Goal: Information Seeking & Learning: Check status

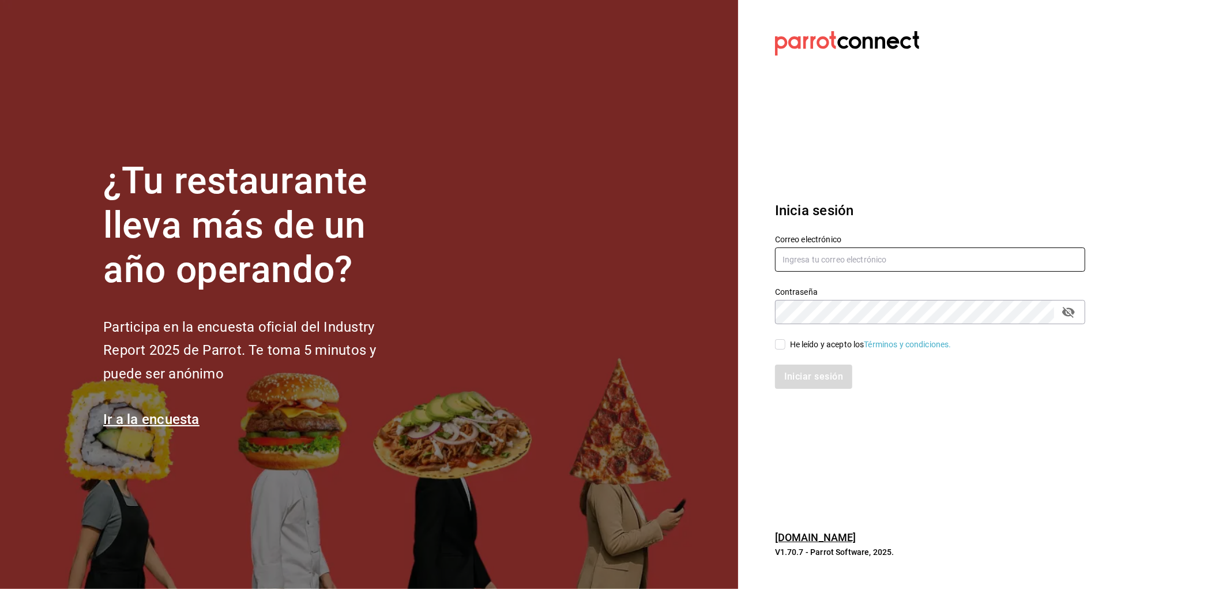
click at [857, 257] on input "text" at bounding box center [930, 259] width 310 height 24
type input "564023"
click at [855, 258] on input "564023" at bounding box center [930, 259] width 310 height 24
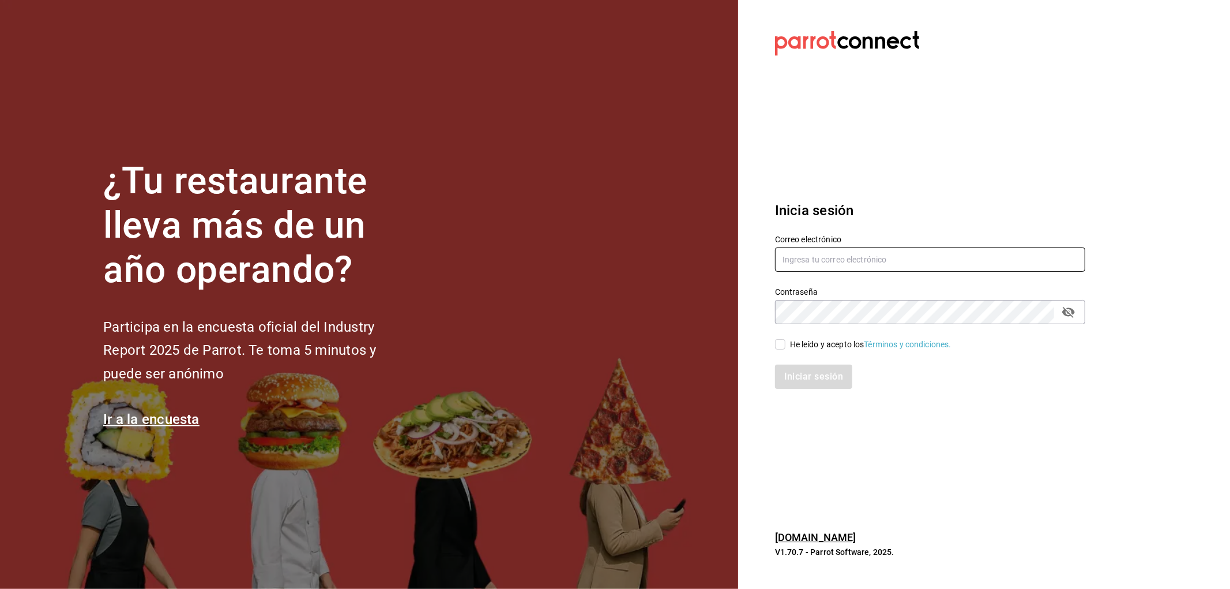
type input "[EMAIL_ADDRESS][DOMAIN_NAME]"
click at [828, 342] on div "He leído y acepto los Términos y condiciones." at bounding box center [870, 344] width 161 height 12
click at [785, 342] on input "He leído y acepto los Términos y condiciones." at bounding box center [780, 344] width 10 height 10
checkbox input "true"
click at [803, 376] on button "Iniciar sesión" at bounding box center [814, 376] width 78 height 24
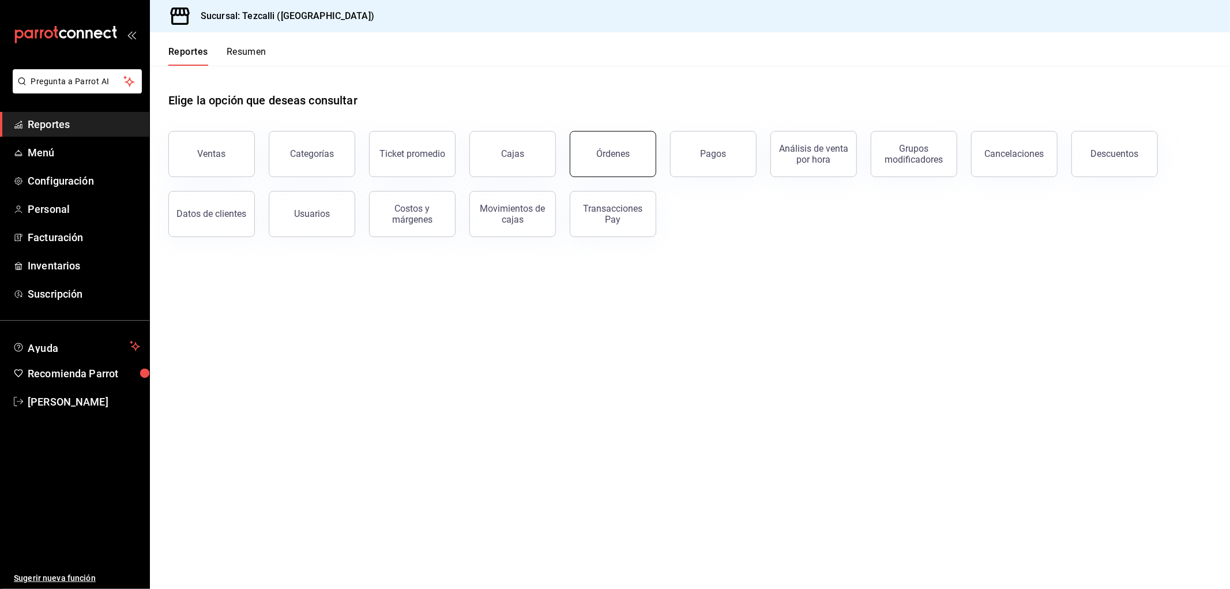
click at [643, 141] on button "Órdenes" at bounding box center [613, 154] width 86 height 46
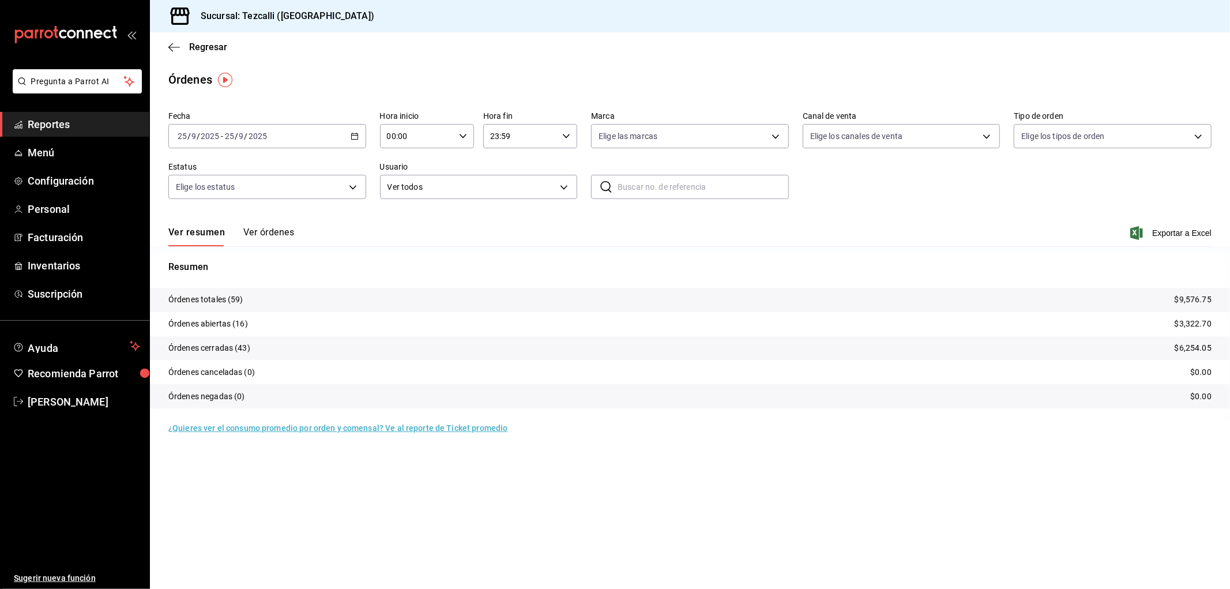
click at [378, 333] on tr "Órdenes abiertas (16) $3,322.70" at bounding box center [690, 324] width 1080 height 24
click at [263, 228] on button "Ver órdenes" at bounding box center [268, 237] width 51 height 20
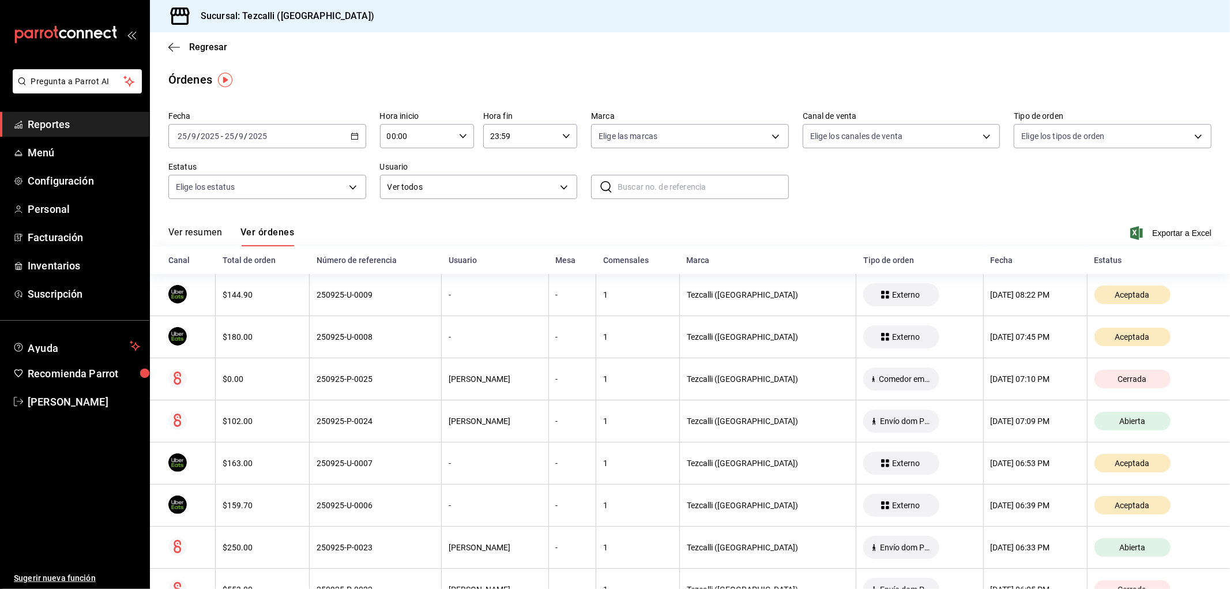
click at [199, 232] on button "Ver resumen" at bounding box center [195, 237] width 54 height 20
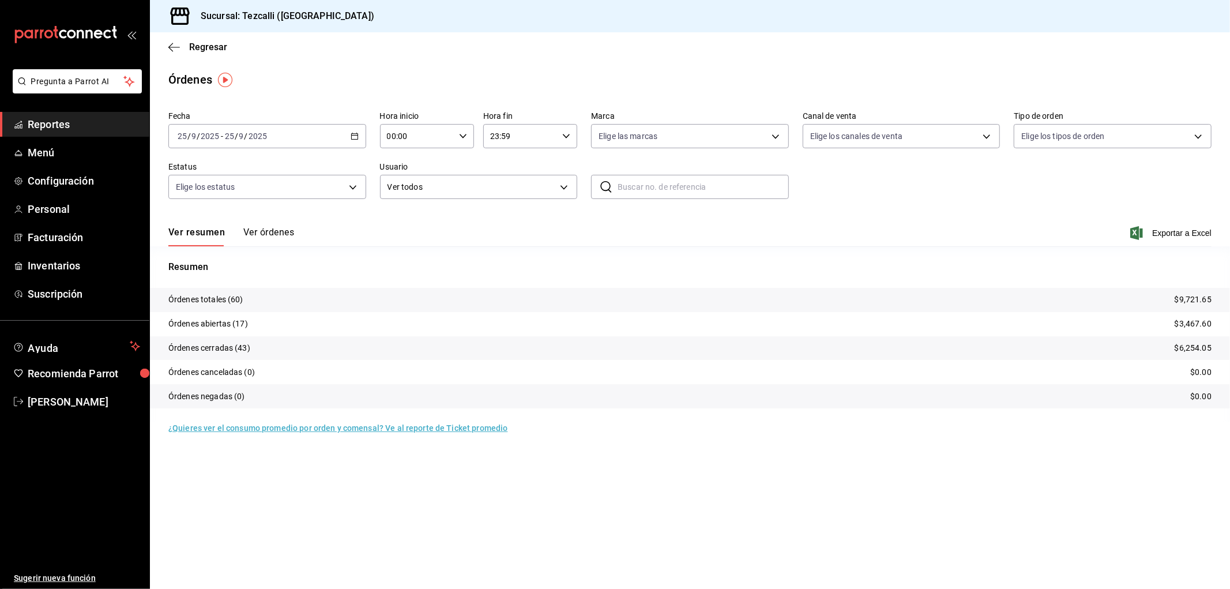
click at [257, 233] on button "Ver órdenes" at bounding box center [268, 237] width 51 height 20
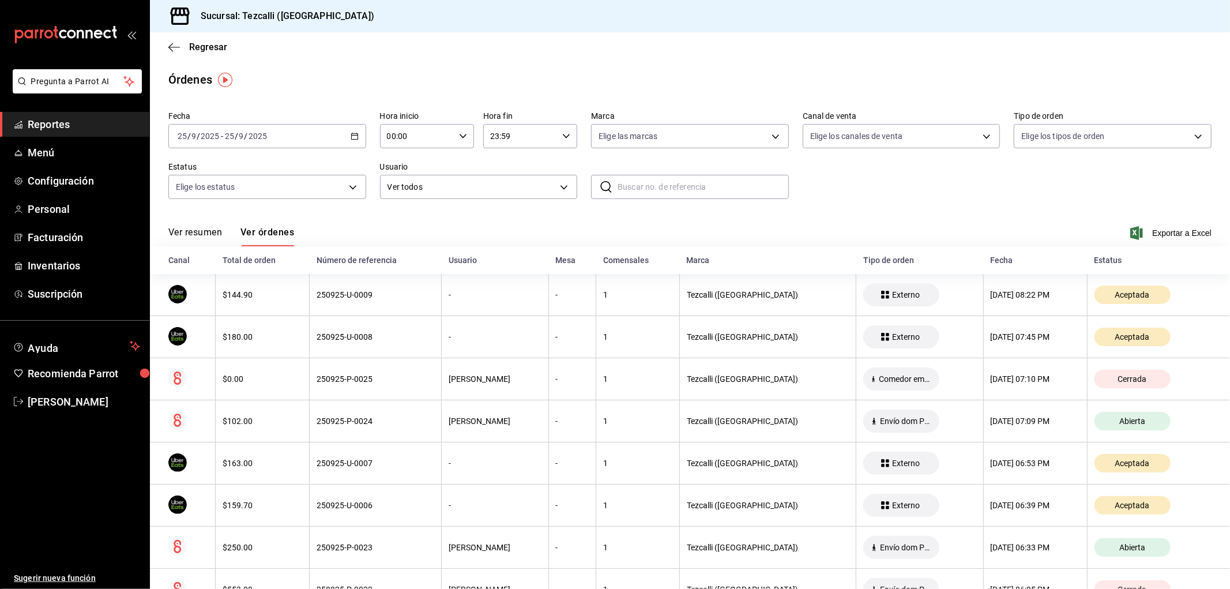
click at [210, 233] on button "Ver resumen" at bounding box center [195, 237] width 54 height 20
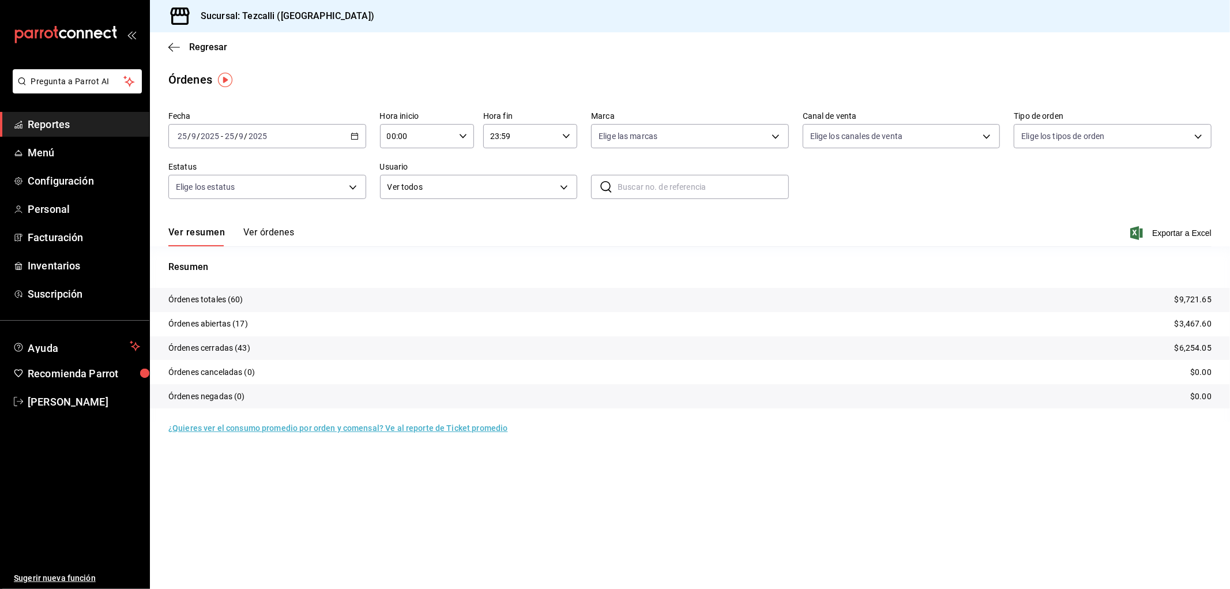
click at [270, 227] on button "Ver órdenes" at bounding box center [268, 237] width 51 height 20
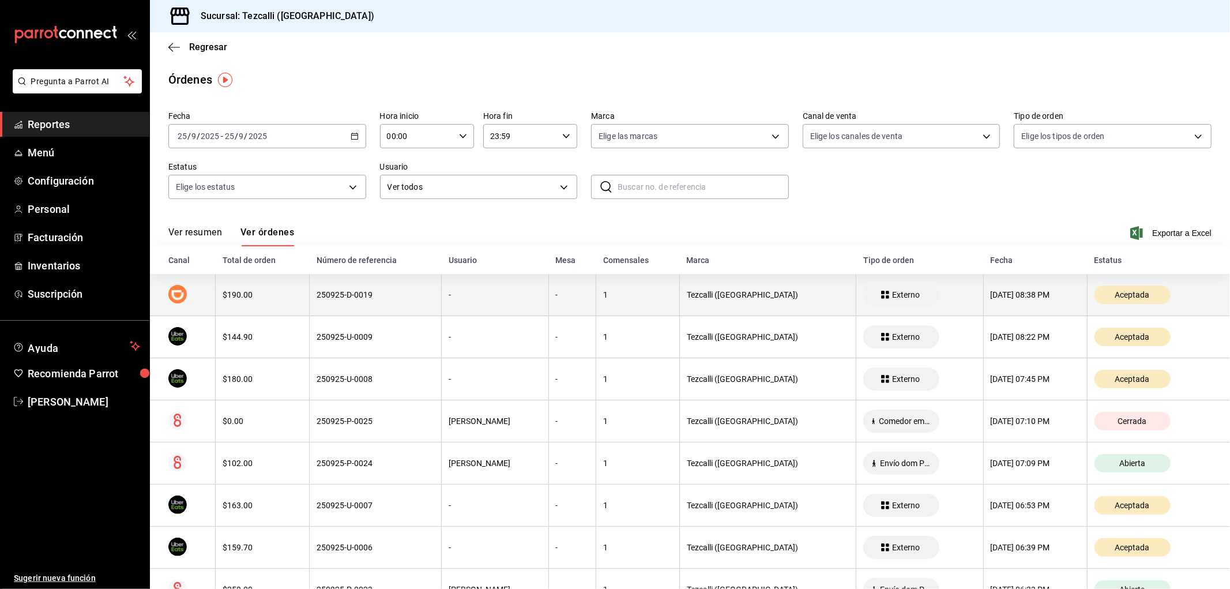
click at [397, 309] on th "250925-D-0019" at bounding box center [376, 295] width 132 height 42
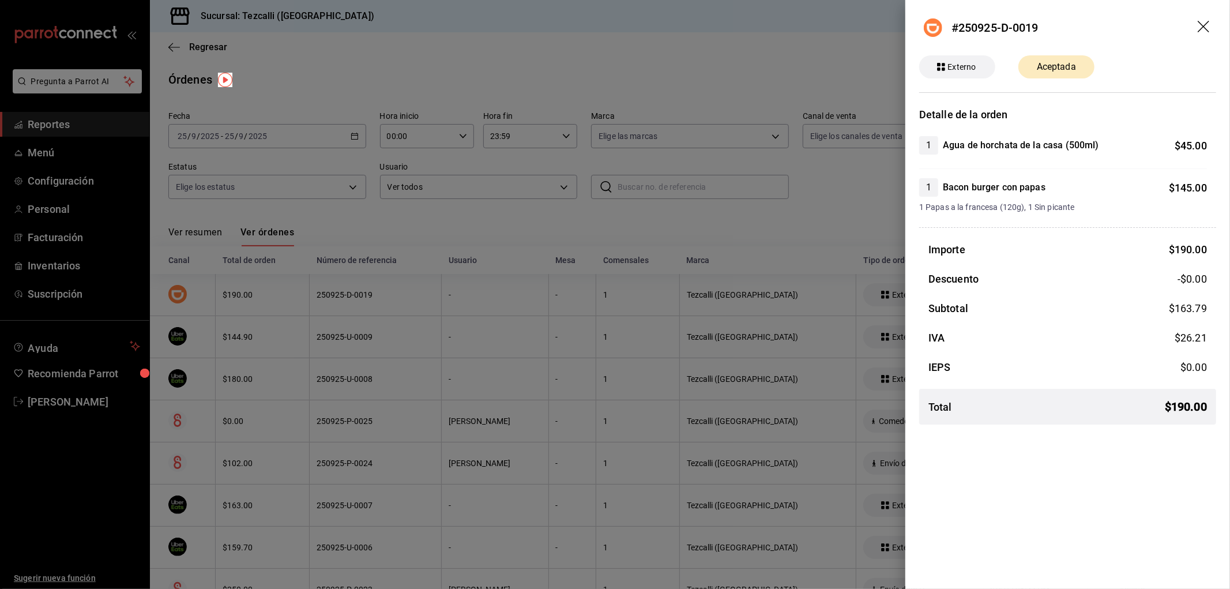
click at [404, 312] on div at bounding box center [615, 294] width 1230 height 589
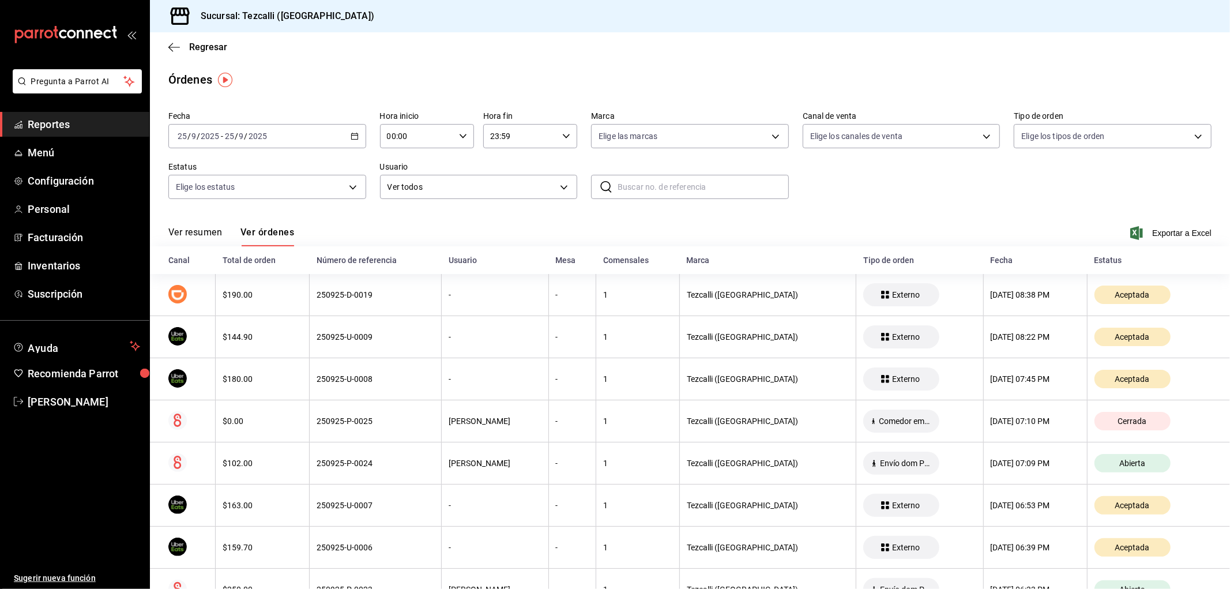
click at [202, 234] on button "Ver resumen" at bounding box center [195, 237] width 54 height 20
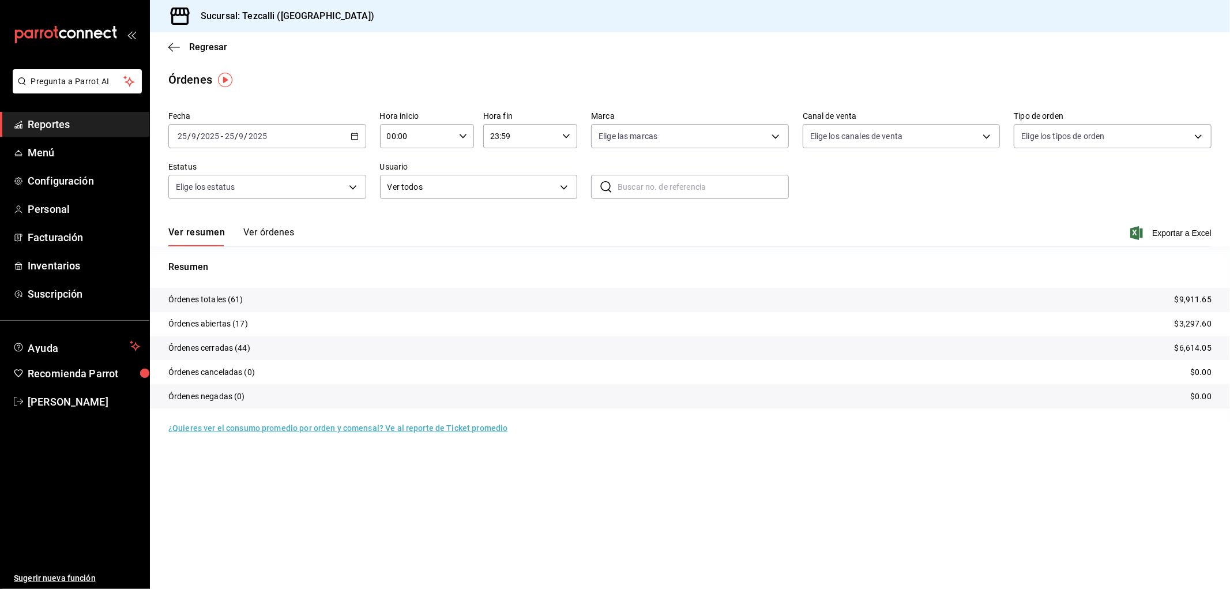
click at [261, 228] on button "Ver órdenes" at bounding box center [268, 237] width 51 height 20
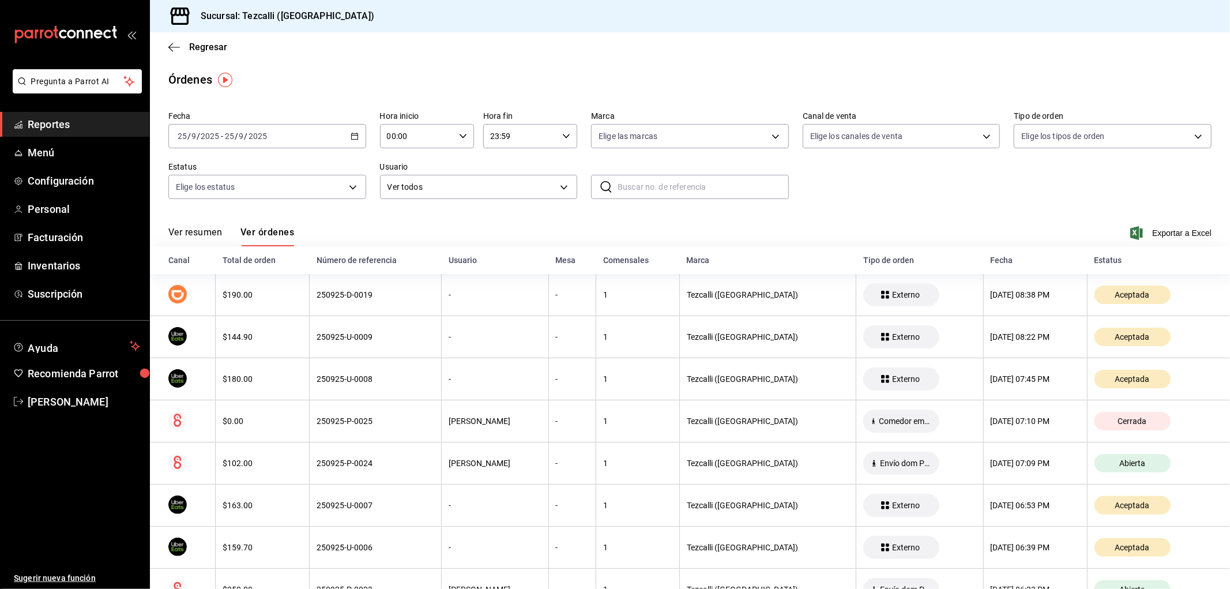
click at [186, 239] on button "Ver resumen" at bounding box center [195, 237] width 54 height 20
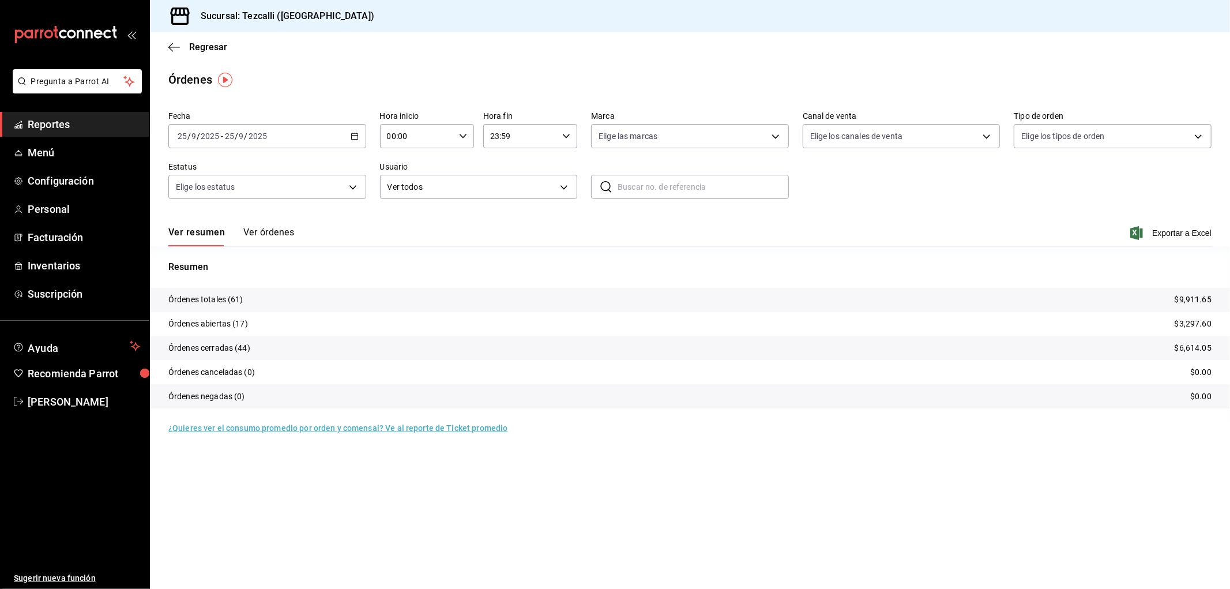
click at [268, 238] on button "Ver órdenes" at bounding box center [268, 237] width 51 height 20
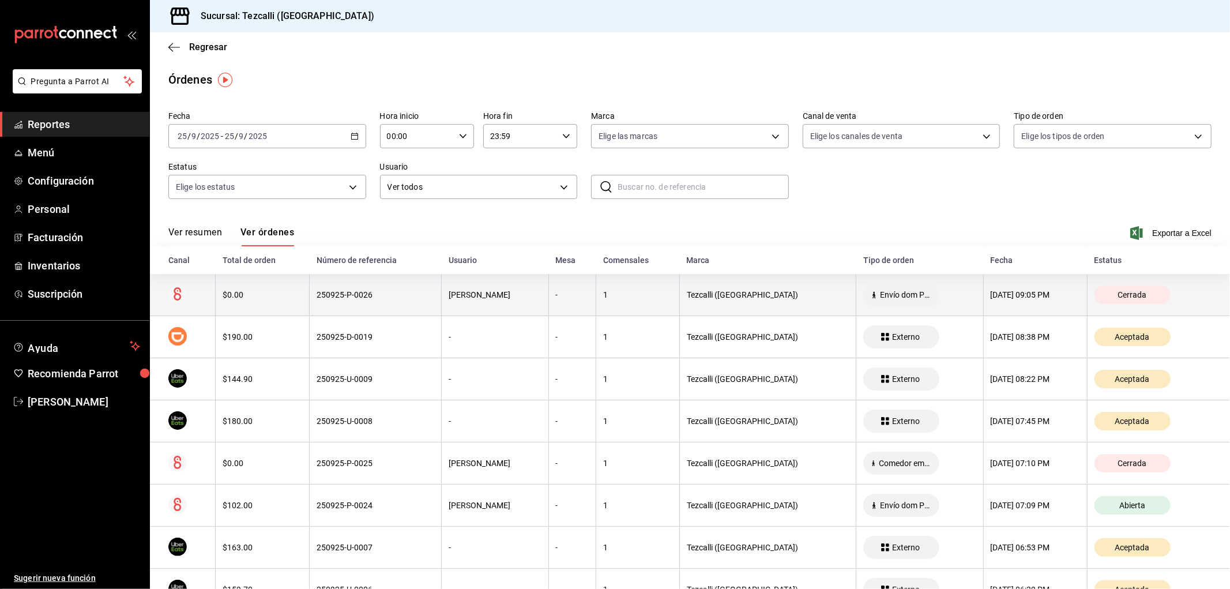
click at [268, 297] on div "$0.00" at bounding box center [263, 294] width 80 height 9
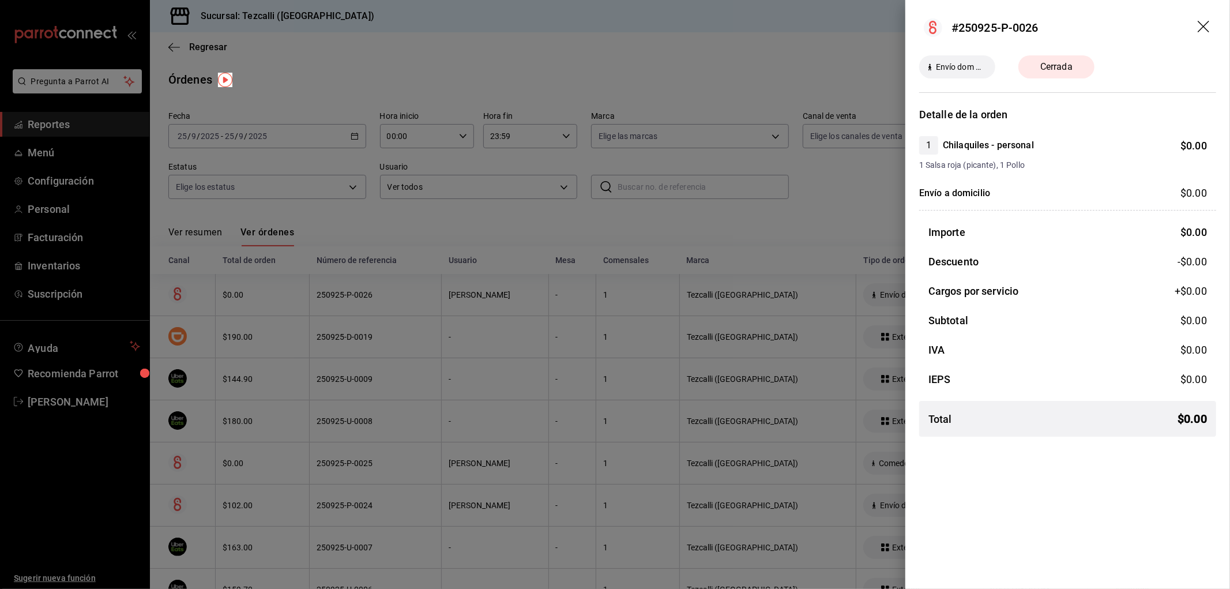
click at [268, 297] on div at bounding box center [615, 294] width 1230 height 589
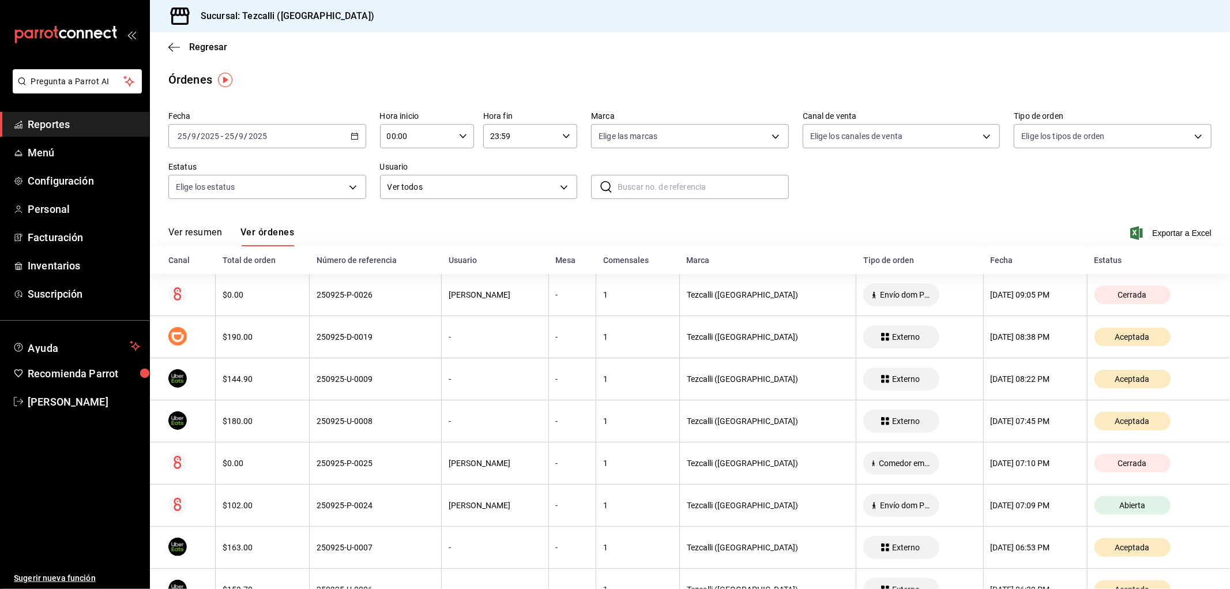
click at [204, 235] on button "Ver resumen" at bounding box center [195, 237] width 54 height 20
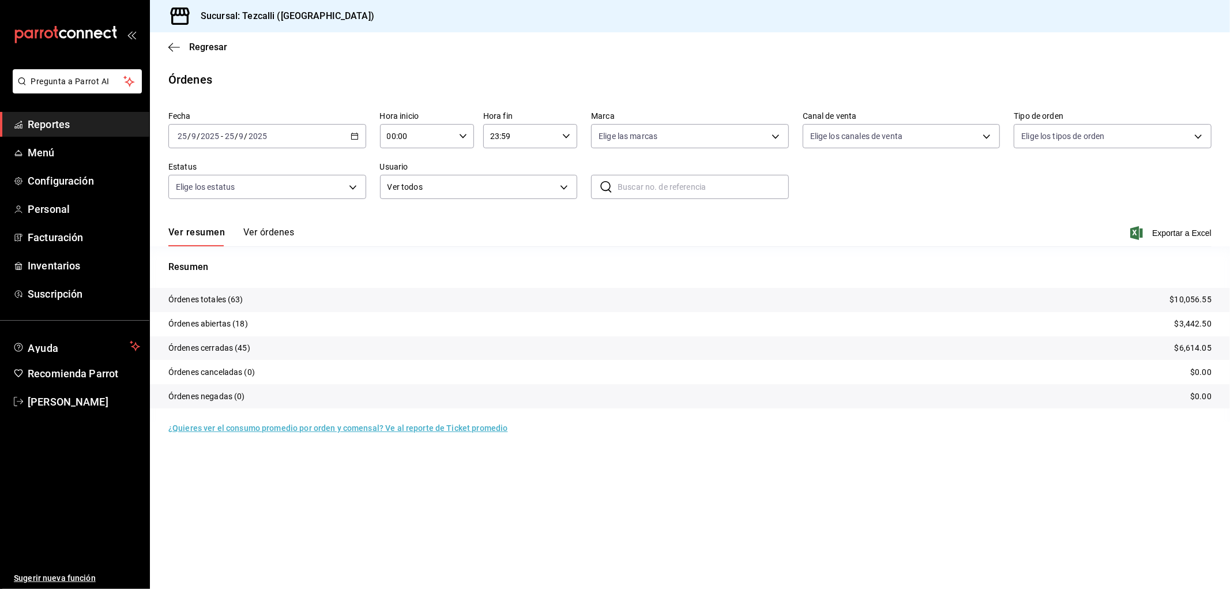
click at [261, 251] on div "Resumen Órdenes totales (63) $10,056.55 Órdenes abiertas (18) $3,442.50 Órdenes…" at bounding box center [690, 334] width 1080 height 176
click at [270, 239] on button "Ver órdenes" at bounding box center [268, 237] width 51 height 20
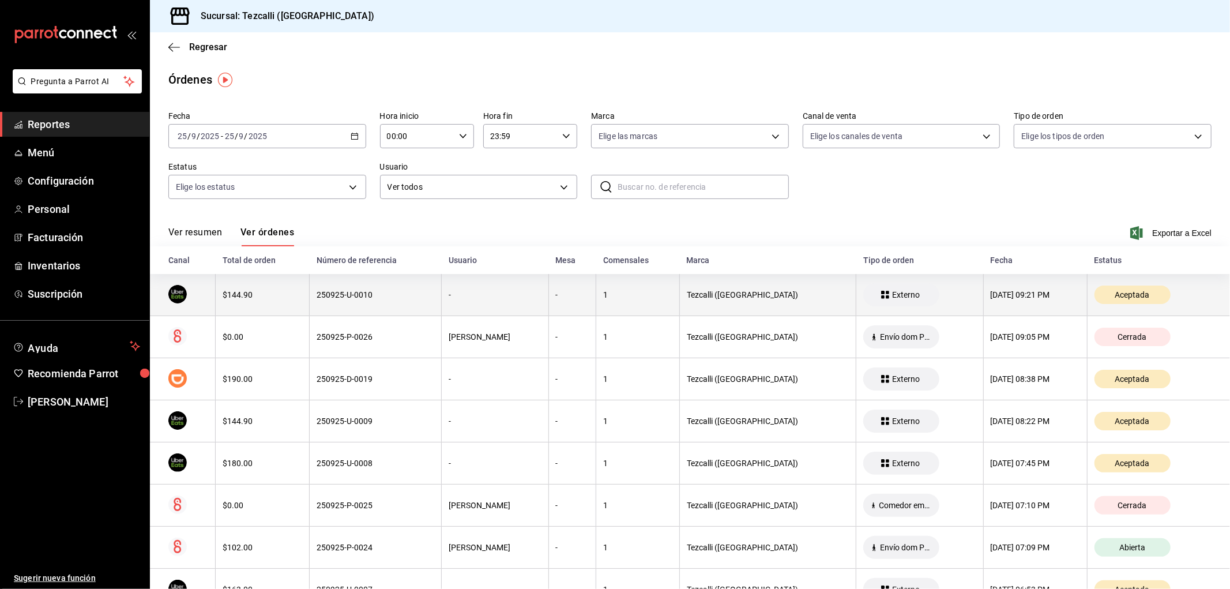
click at [393, 291] on div "250925-U-0010" at bounding box center [376, 294] width 118 height 9
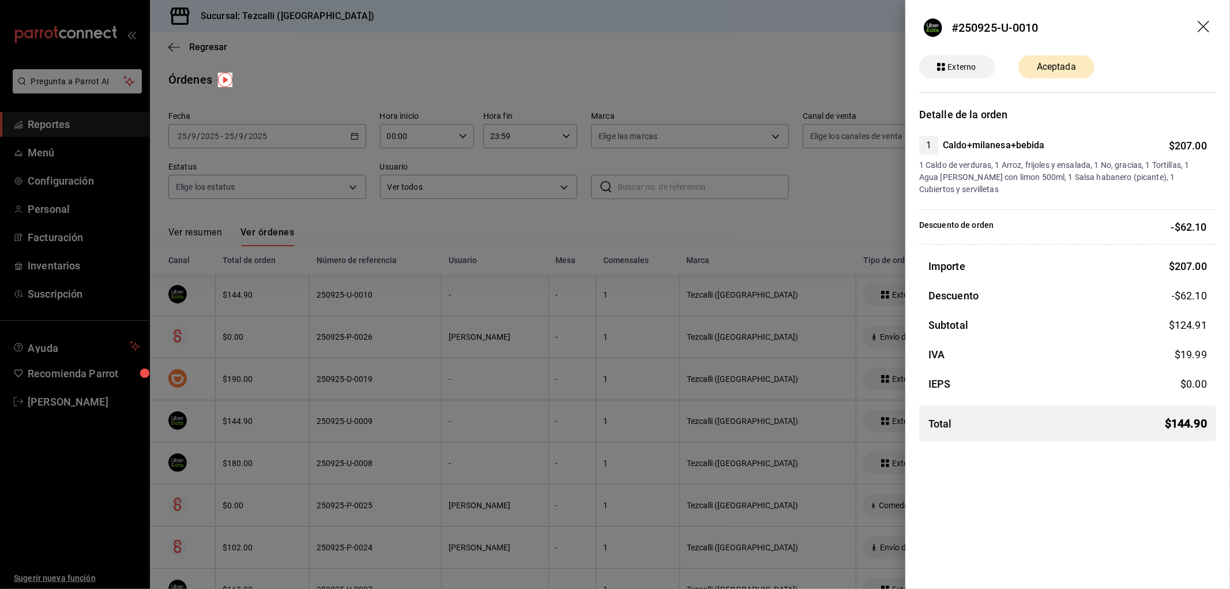
click at [393, 291] on div at bounding box center [615, 294] width 1230 height 589
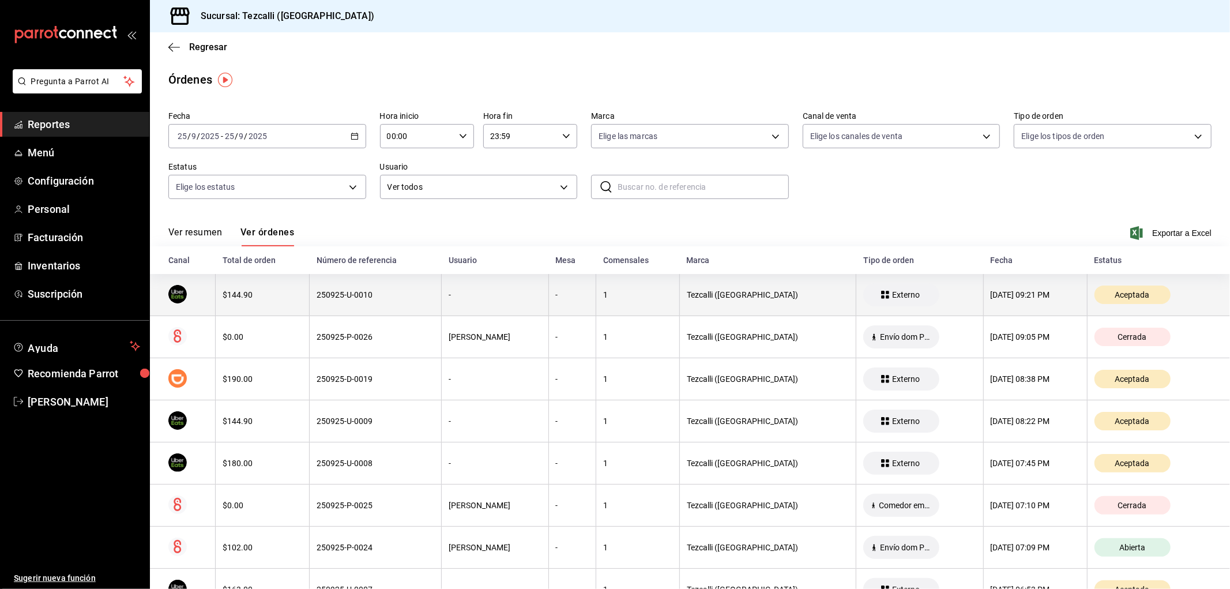
click at [338, 284] on th "250925-U-0010" at bounding box center [376, 295] width 132 height 42
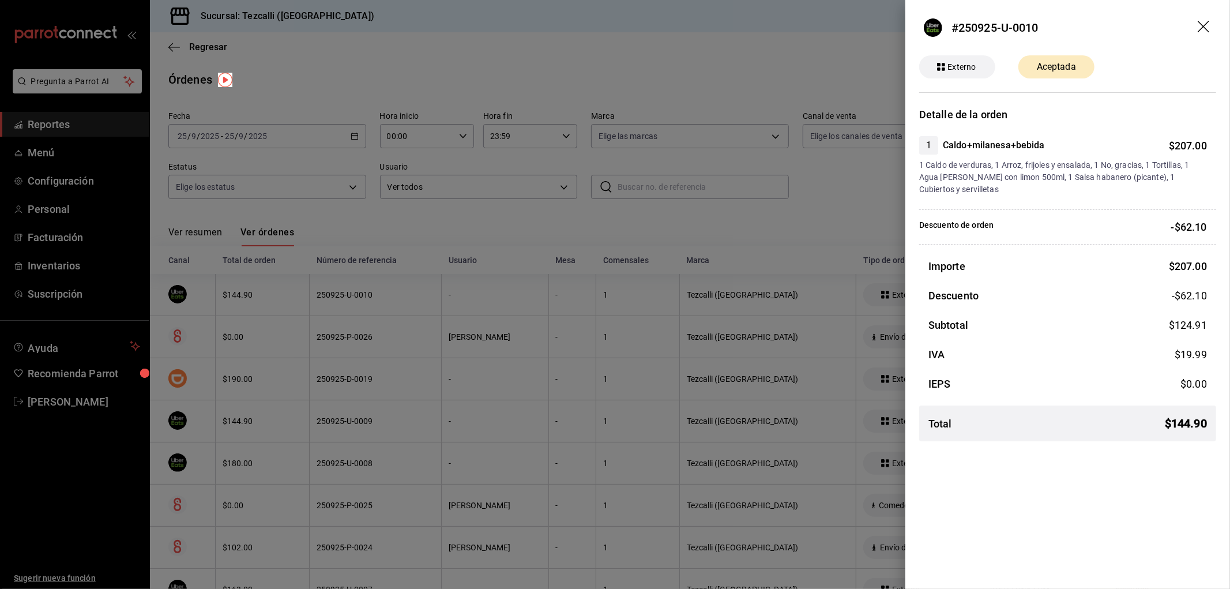
drag, startPoint x: 349, startPoint y: 311, endPoint x: 352, endPoint y: 342, distance: 30.8
click at [349, 311] on div at bounding box center [615, 294] width 1230 height 589
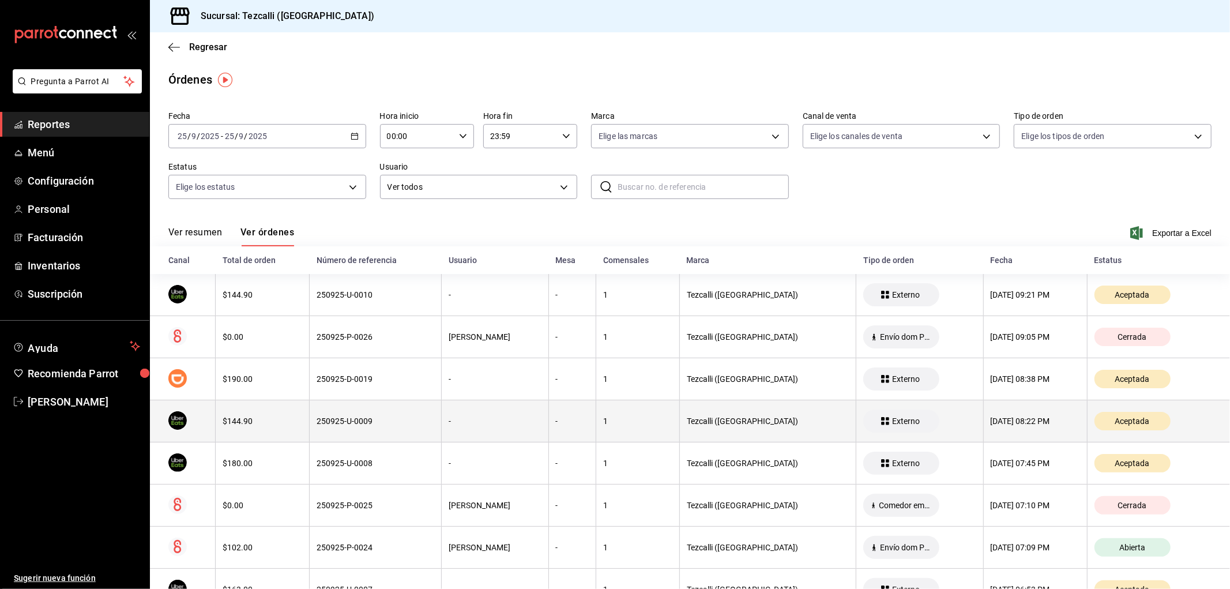
click at [349, 425] on div "250925-U-0009" at bounding box center [376, 420] width 118 height 9
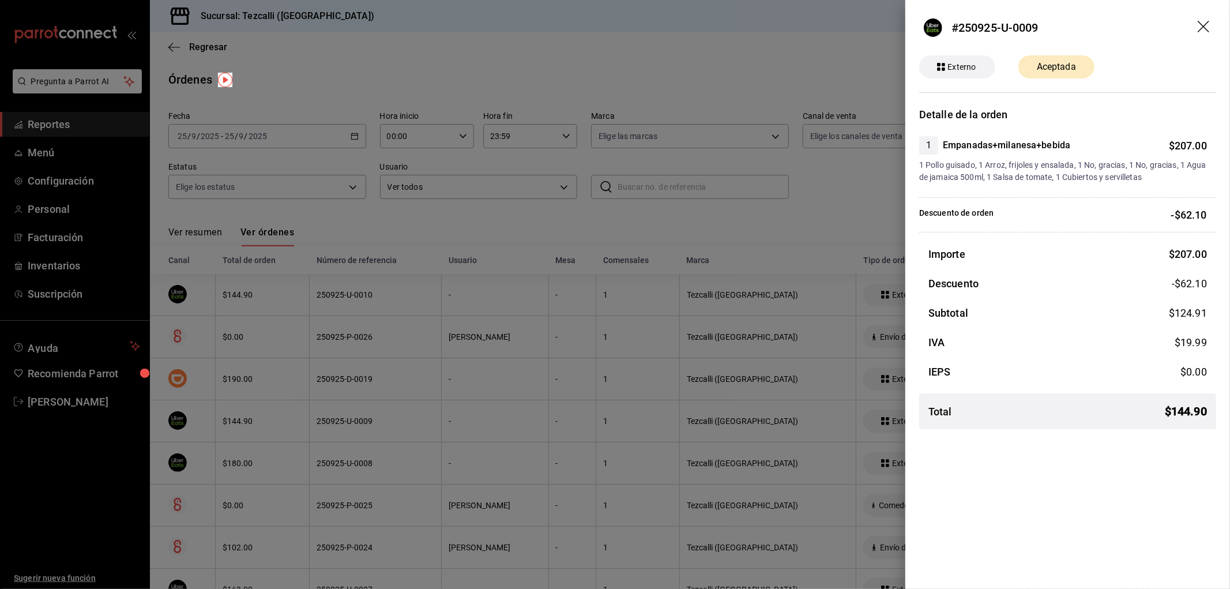
click at [349, 427] on div at bounding box center [615, 294] width 1230 height 589
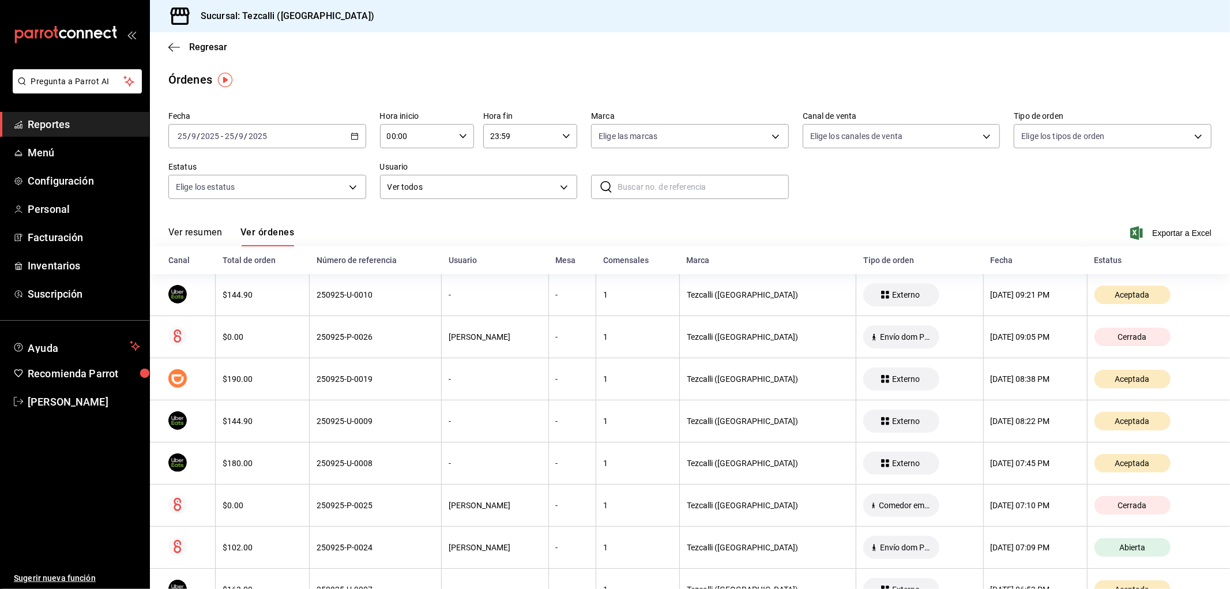
click at [105, 117] on span "Reportes" at bounding box center [84, 124] width 112 height 16
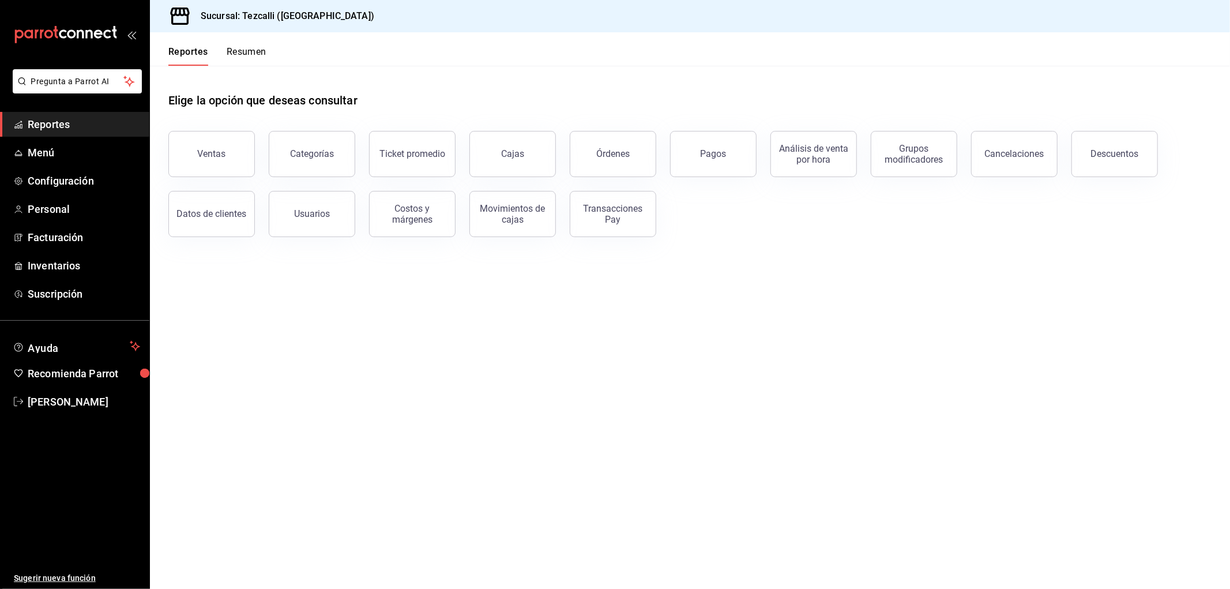
click at [711, 140] on button "Pagos" at bounding box center [713, 154] width 86 height 46
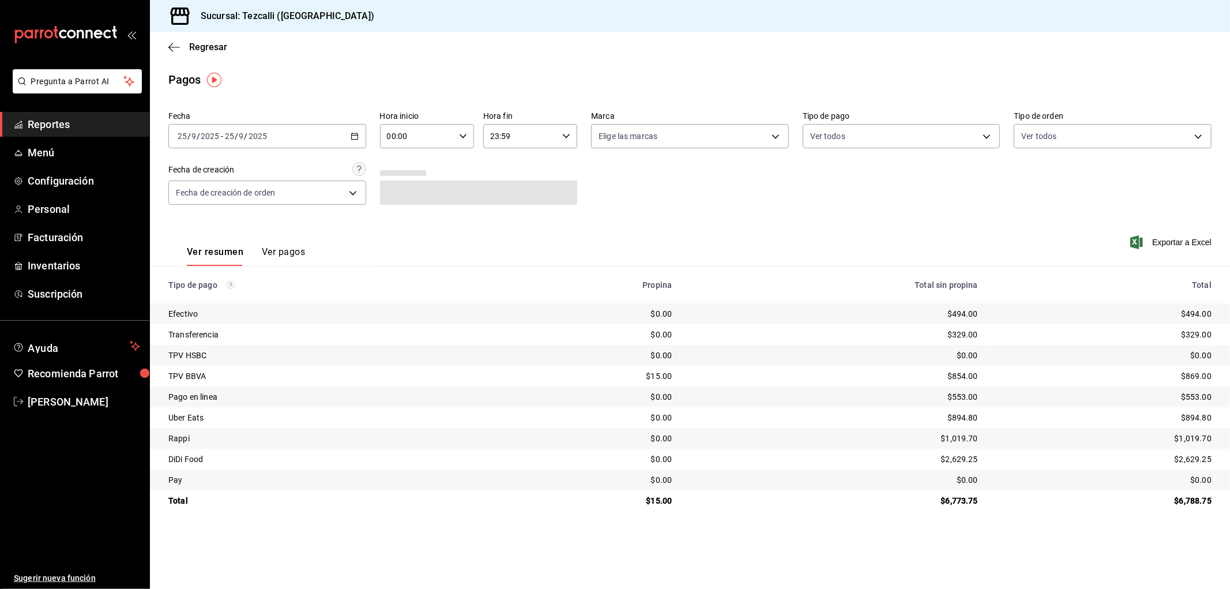
click at [336, 140] on div "2025-09-25 25 / 9 / 2025 - 2025-09-25 25 / 9 / 2025" at bounding box center [267, 136] width 198 height 24
click at [239, 303] on span "Rango de fechas" at bounding box center [222, 301] width 89 height 12
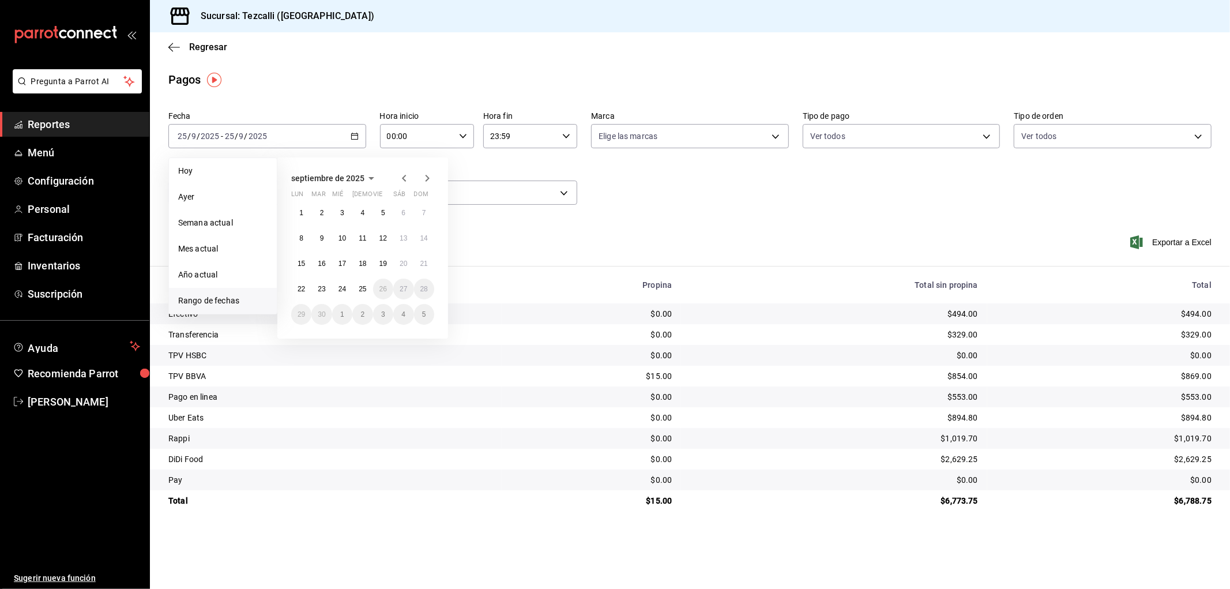
click at [354, 180] on span "septiembre de 2025" at bounding box center [327, 178] width 73 height 9
click at [300, 176] on span "2025" at bounding box center [300, 178] width 18 height 9
click at [315, 224] on button "2024" at bounding box center [315, 220] width 48 height 21
click at [400, 236] on button "septiembre" at bounding box center [410, 241] width 48 height 21
click at [421, 217] on button "1" at bounding box center [424, 212] width 20 height 21
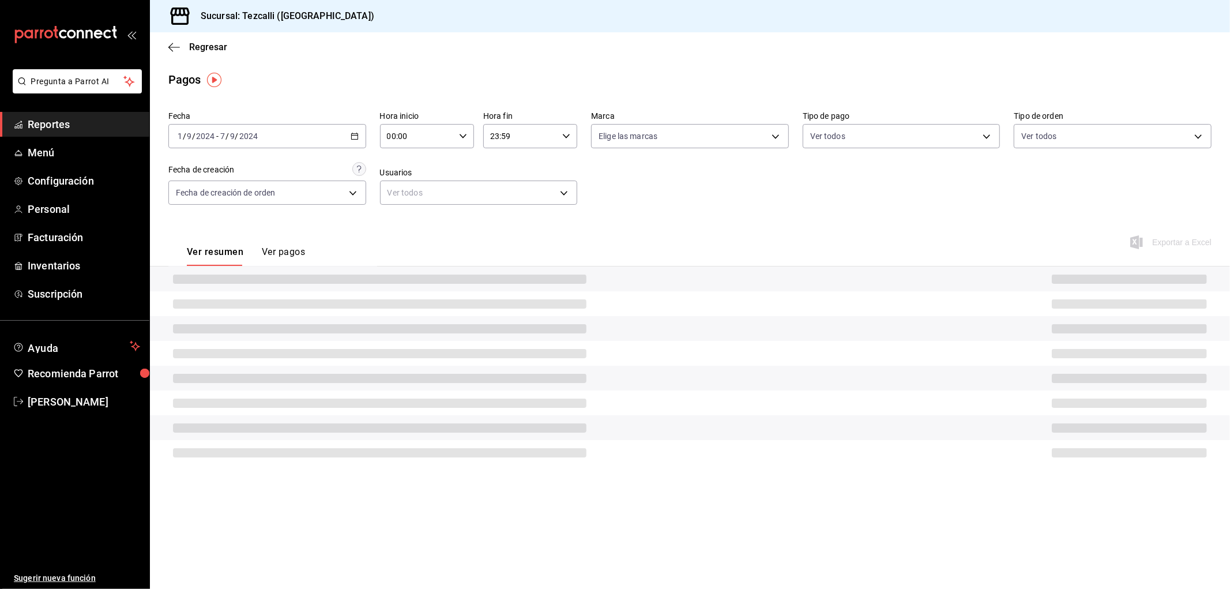
click at [312, 136] on div "2024-09-01 1 / 9 / 2024 - 2024-09-07 7 / 9 / 2024" at bounding box center [267, 136] width 198 height 24
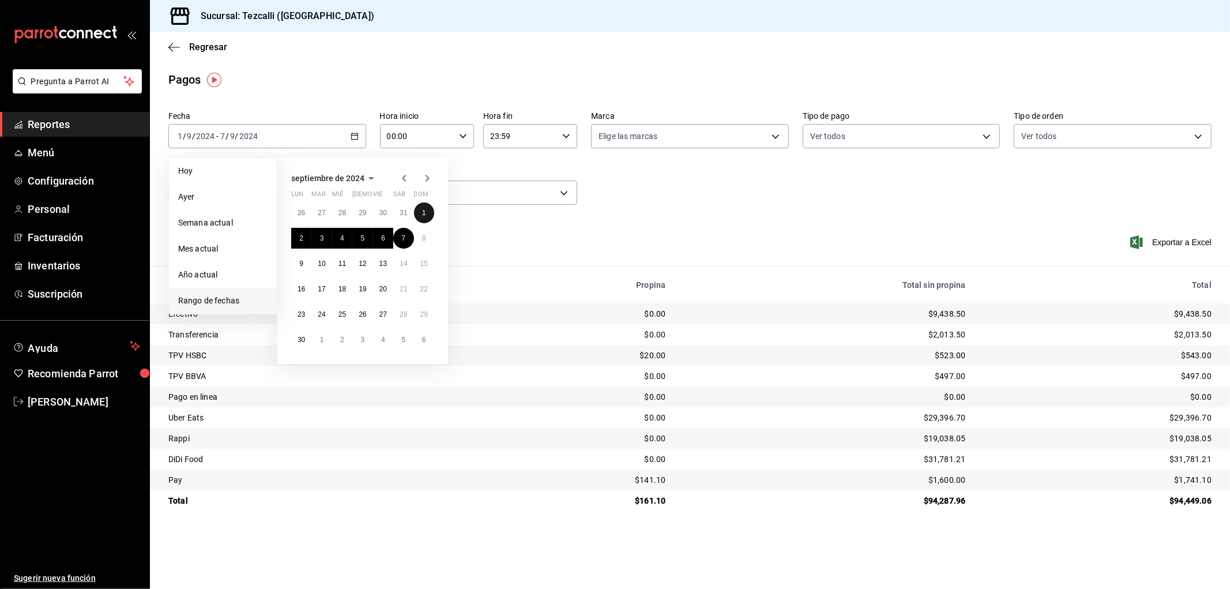
click at [425, 211] on abbr "1" at bounding box center [424, 213] width 4 height 8
click at [303, 344] on button "30" at bounding box center [301, 339] width 20 height 21
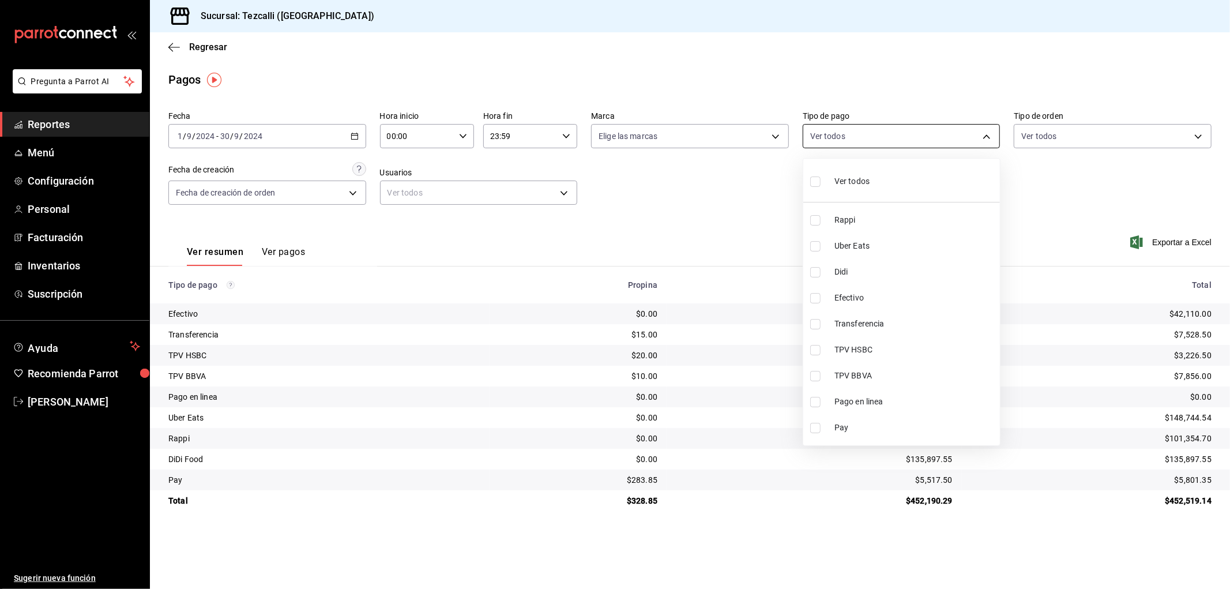
click at [939, 144] on body "Pregunta a Parrot AI Reportes Menú Configuración Personal Facturación Inventari…" at bounding box center [615, 294] width 1230 height 589
click at [1096, 142] on div at bounding box center [615, 294] width 1230 height 589
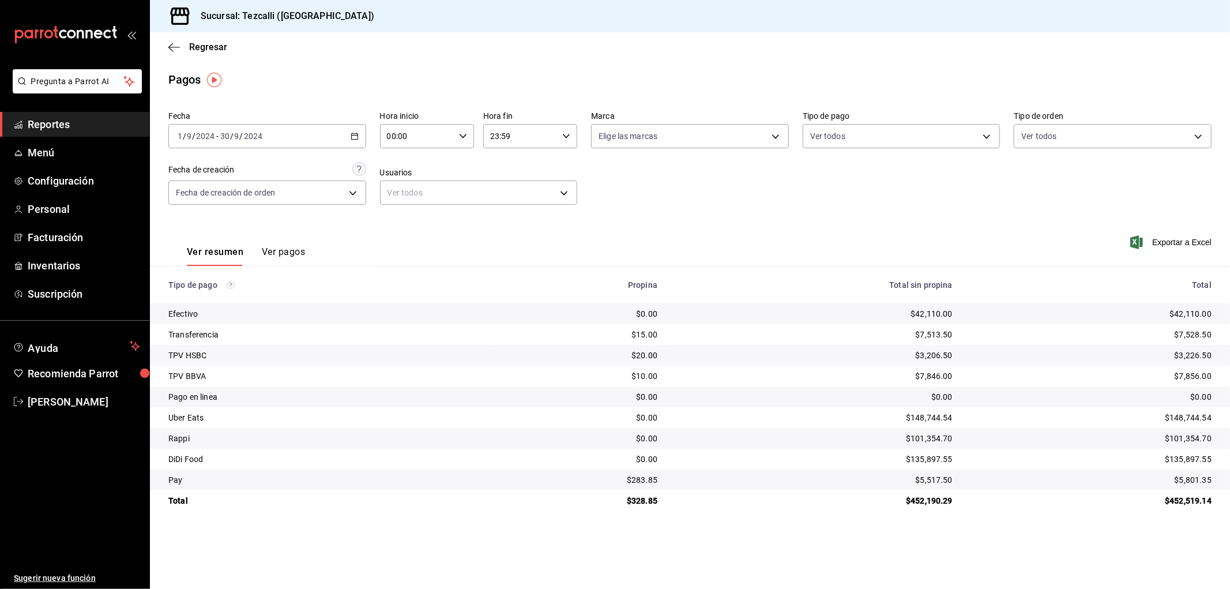
click at [1096, 142] on div "Ver todos Rappi Uber Eats Didi Efectivo Transferencia TPV HSBC TPV BBVA Pago en…" at bounding box center [615, 294] width 1230 height 589
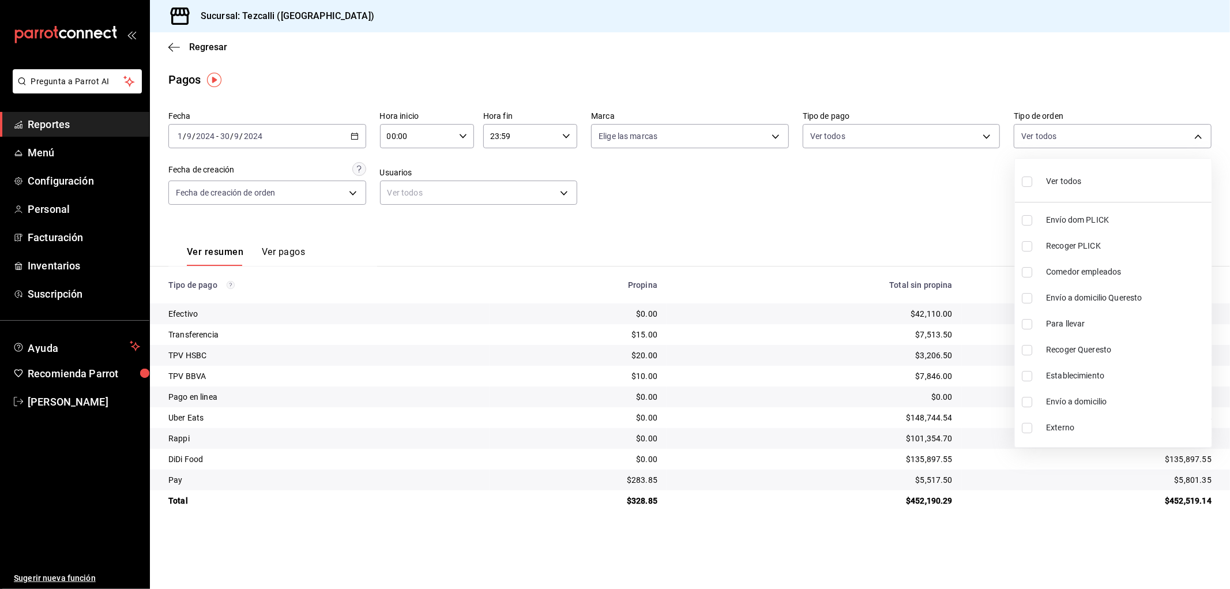
click at [1096, 142] on body "Pregunta a Parrot AI Reportes Menú Configuración Personal Facturación Inventari…" at bounding box center [615, 294] width 1230 height 589
click at [1088, 171] on li "Ver todos" at bounding box center [1113, 180] width 197 height 34
type input "d2592e8d-4edd-4161-a95e-4339205dd099,49f02905-787d-4136-95a9-85022fcdb814,3f5d8…"
checkbox input "true"
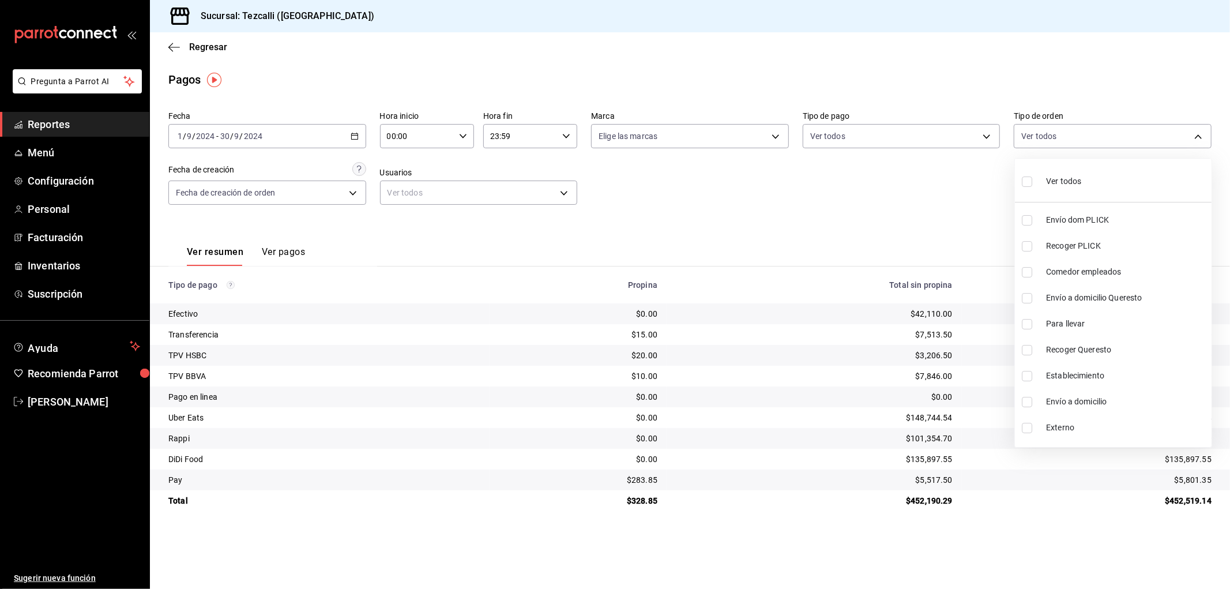
checkbox input "true"
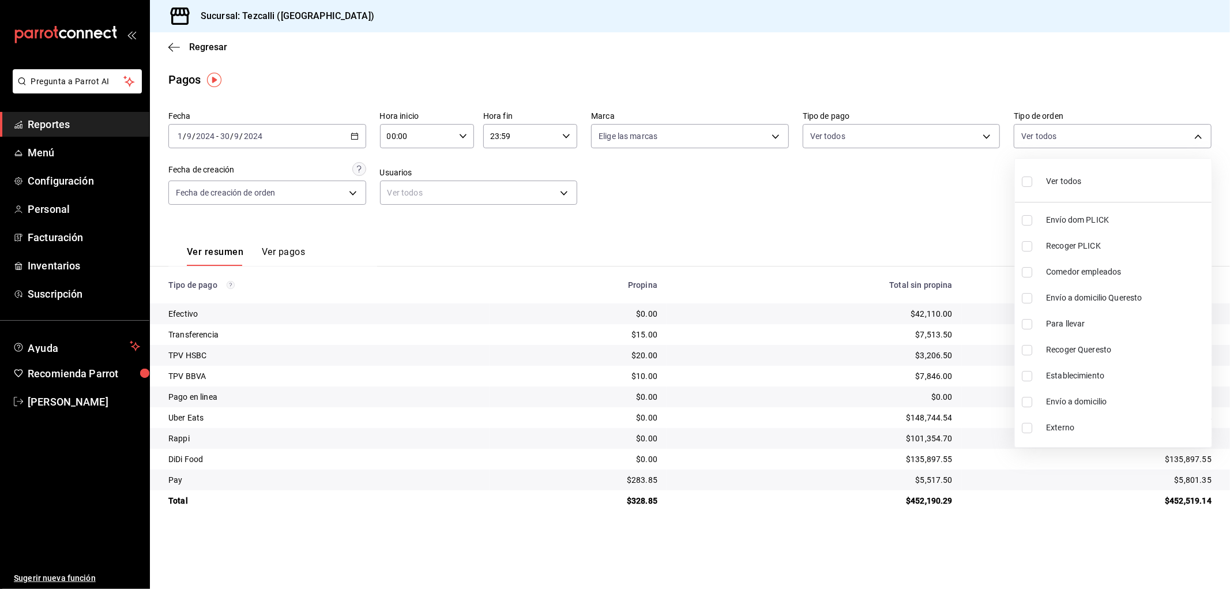
checkbox input "true"
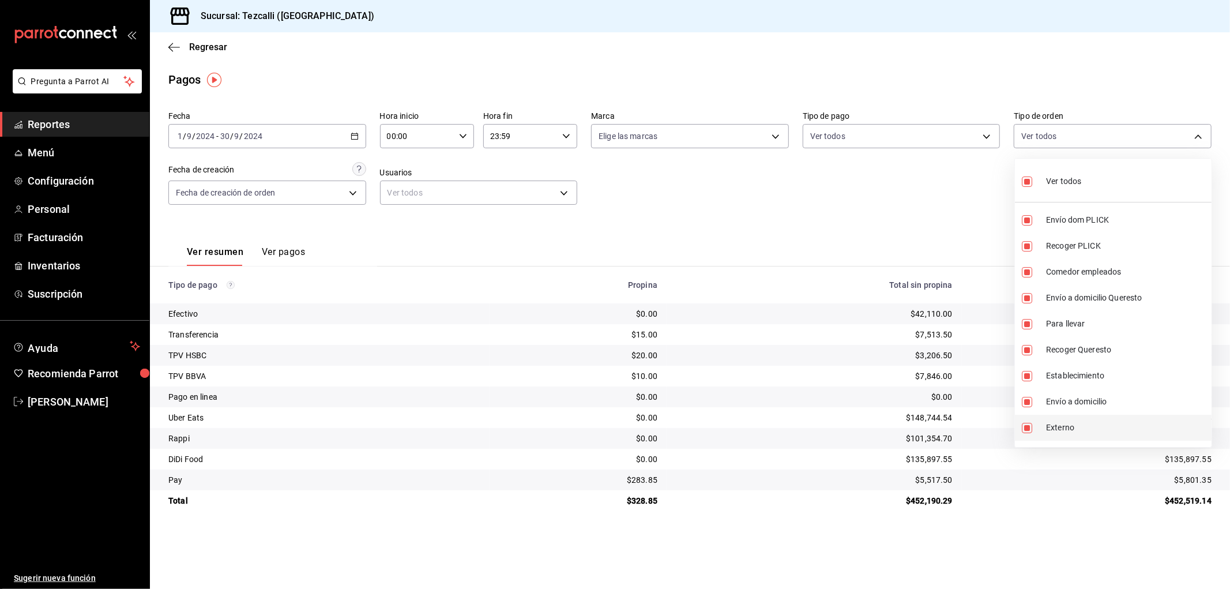
click at [1086, 428] on span "Externo" at bounding box center [1126, 427] width 161 height 12
type input "d2592e8d-4edd-4161-a95e-4339205dd099,49f02905-787d-4136-95a9-85022fcdb814,3f5d8…"
checkbox input "false"
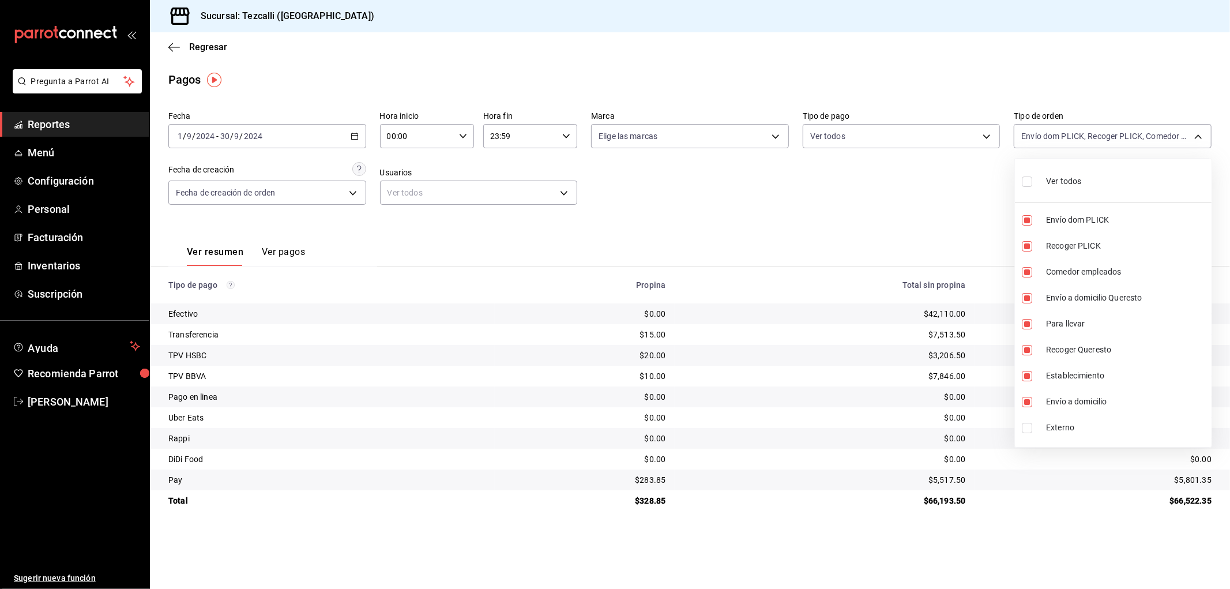
click at [1074, 183] on span "Ver todos" at bounding box center [1063, 181] width 35 height 12
type input "d2592e8d-4edd-4161-a95e-4339205dd099,49f02905-787d-4136-95a9-85022fcdb814,3f5d8…"
checkbox input "true"
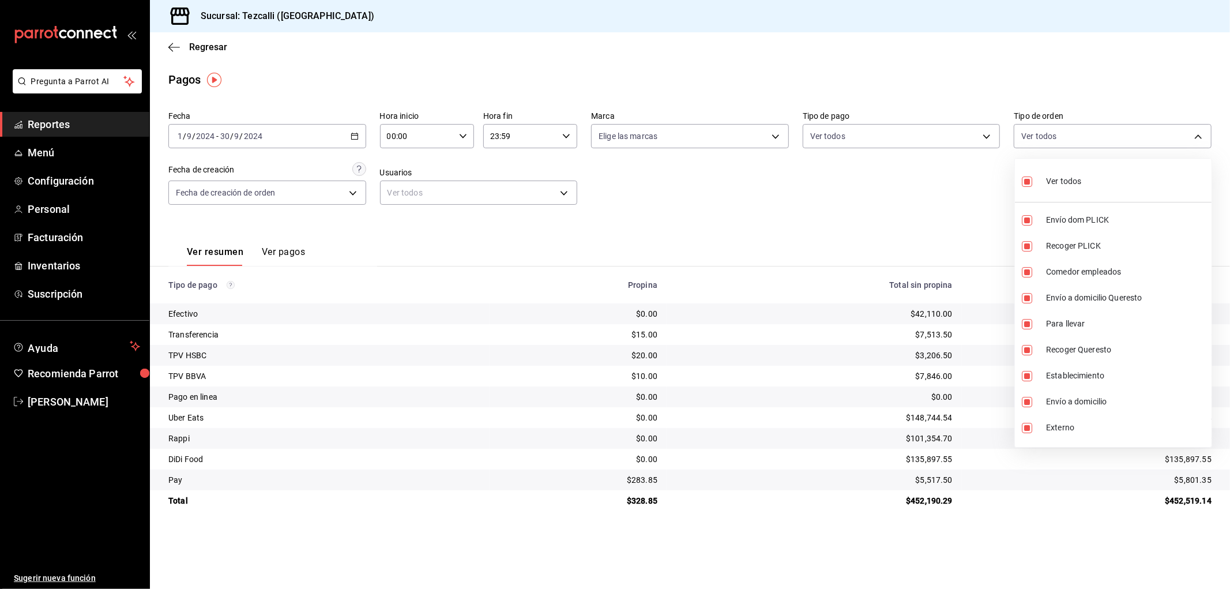
click at [933, 208] on div at bounding box center [615, 294] width 1230 height 589
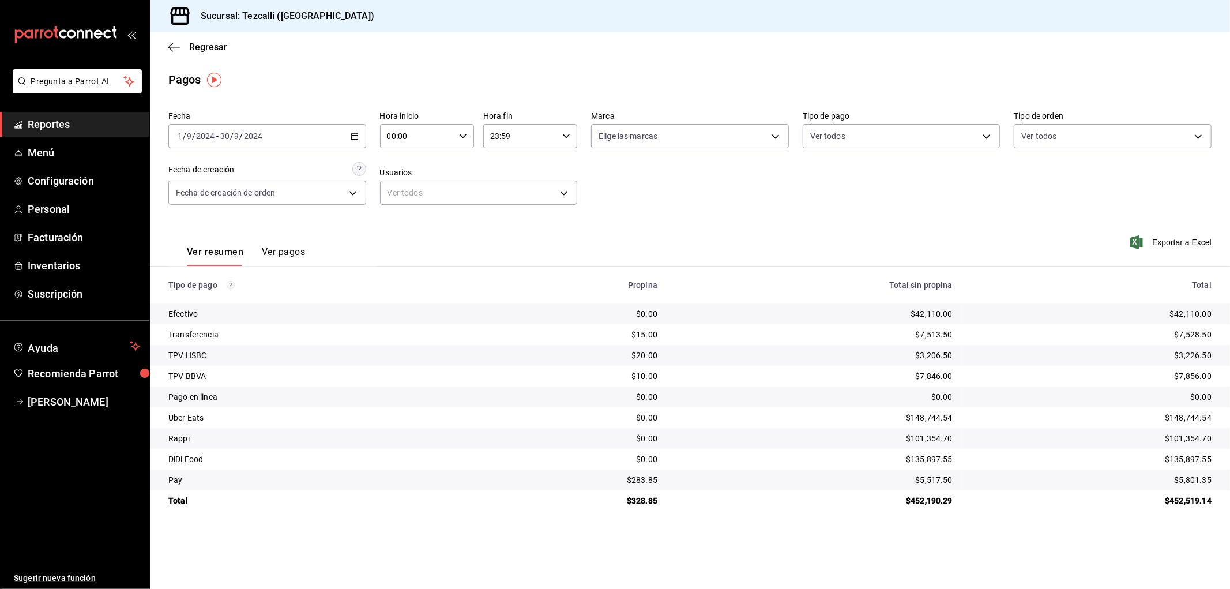
click at [272, 134] on div "2024-09-01 1 / 9 / 2024 - 2024-09-30 30 / 9 / 2024" at bounding box center [267, 136] width 198 height 24
click at [490, 261] on div "Ver resumen Ver pagos Exportar a Excel" at bounding box center [690, 249] width 1080 height 61
click at [317, 136] on div "2024-09-01 1 / 9 / 2024 - 2024-09-30 30 / 9 / 2024" at bounding box center [267, 136] width 198 height 24
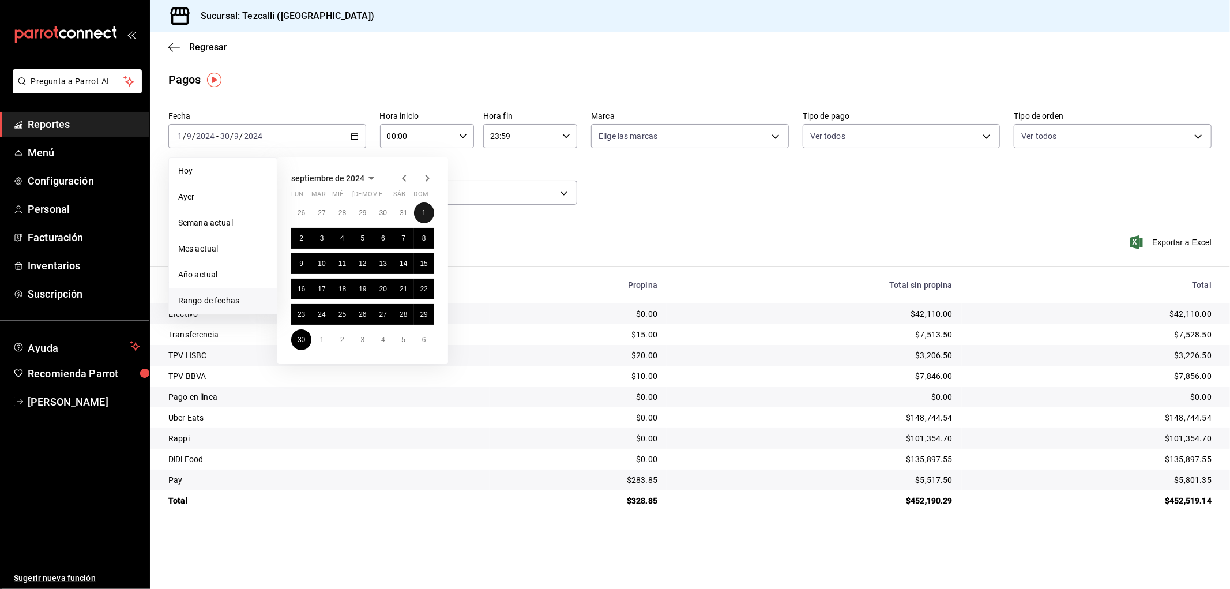
click at [421, 214] on button "1" at bounding box center [424, 212] width 20 height 21
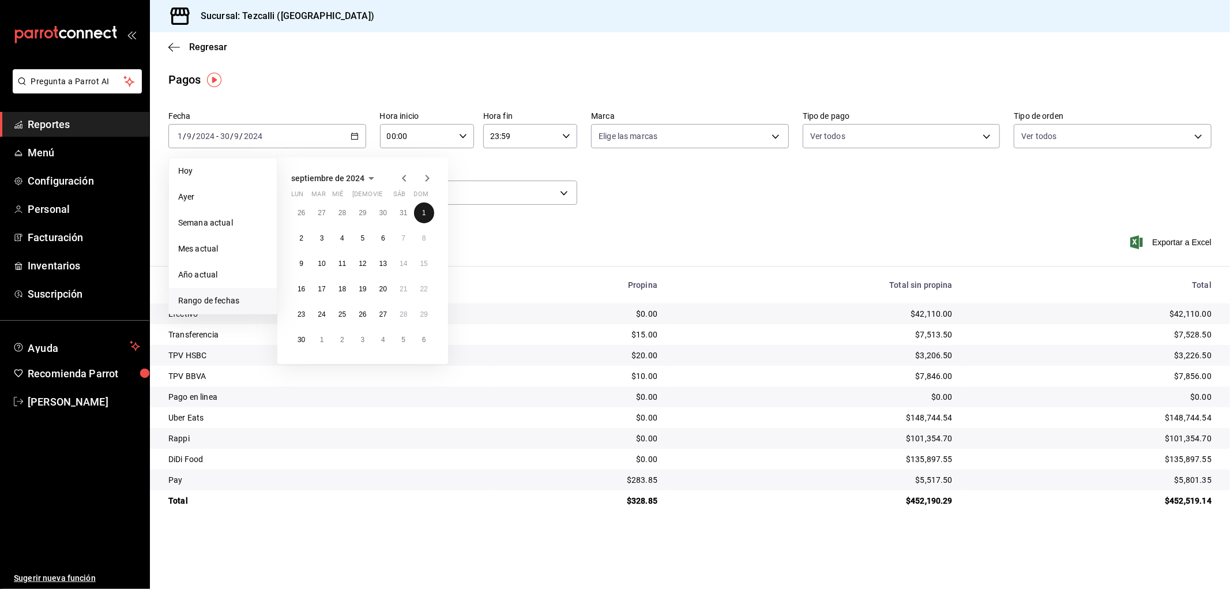
click at [421, 214] on button "1" at bounding box center [424, 212] width 20 height 21
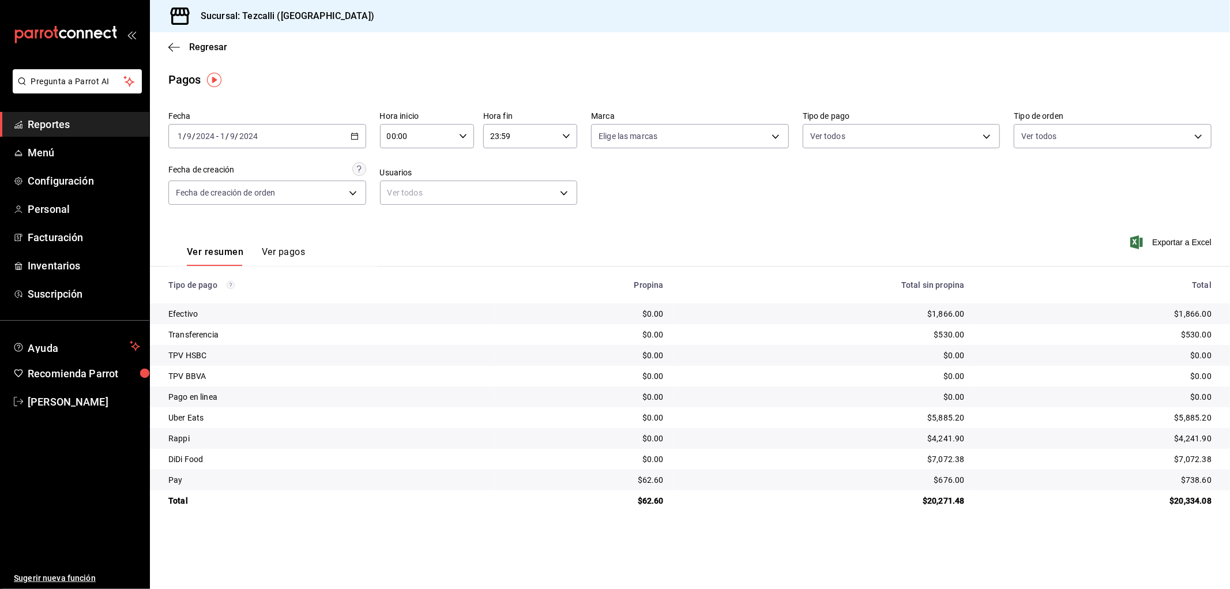
click at [312, 144] on div "2024-09-01 1 / 9 / 2024 - 2024-09-01 1 / 9 / 2024" at bounding box center [267, 136] width 198 height 24
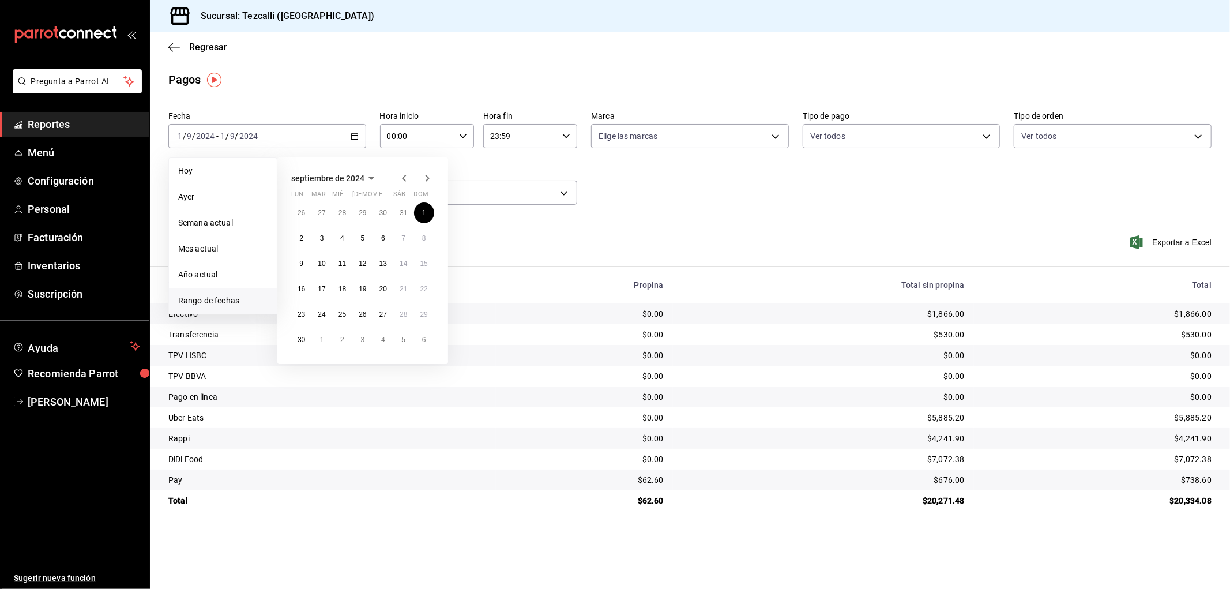
click at [314, 180] on span "septiembre de 2024" at bounding box center [327, 178] width 73 height 9
click at [430, 184] on icon "button" at bounding box center [427, 178] width 14 height 14
click at [370, 245] on abbr "agosto" at bounding box center [362, 242] width 21 height 8
click at [381, 213] on abbr "1" at bounding box center [383, 213] width 4 height 8
click at [419, 318] on button "31" at bounding box center [424, 314] width 20 height 21
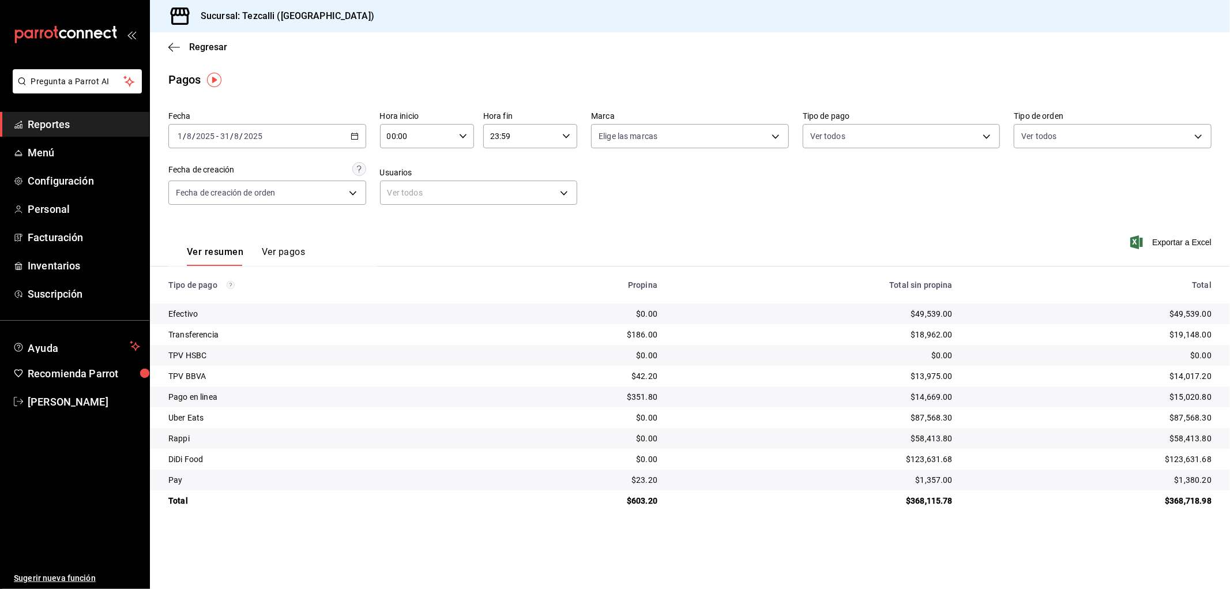
click at [106, 124] on span "Reportes" at bounding box center [84, 124] width 112 height 16
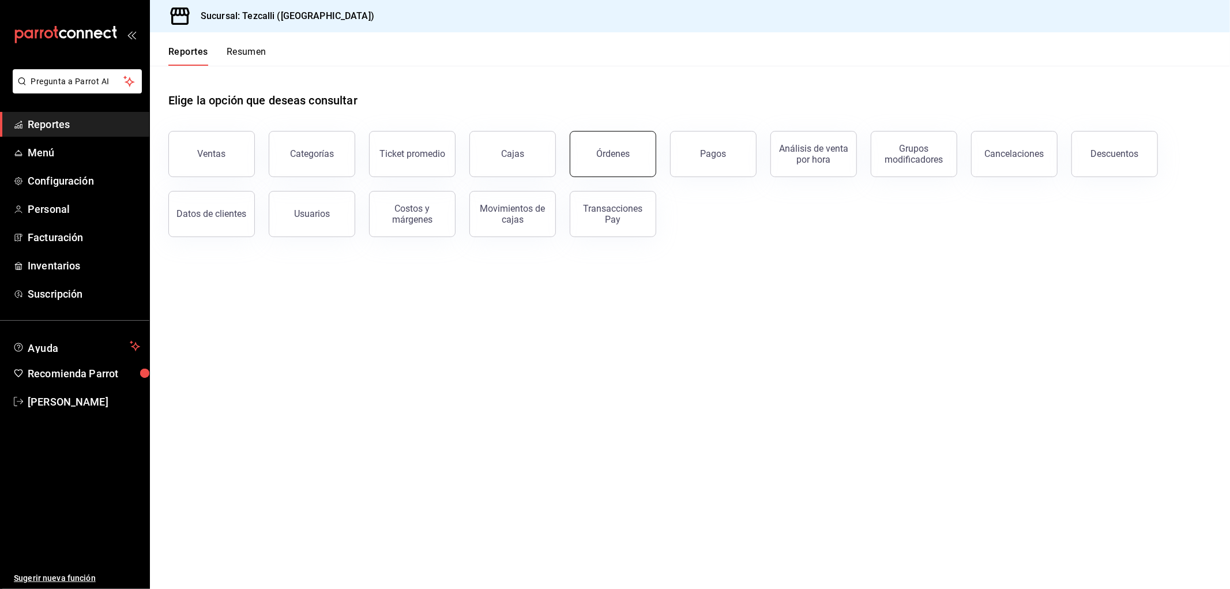
click at [600, 154] on div "Órdenes" at bounding box center [612, 153] width 33 height 11
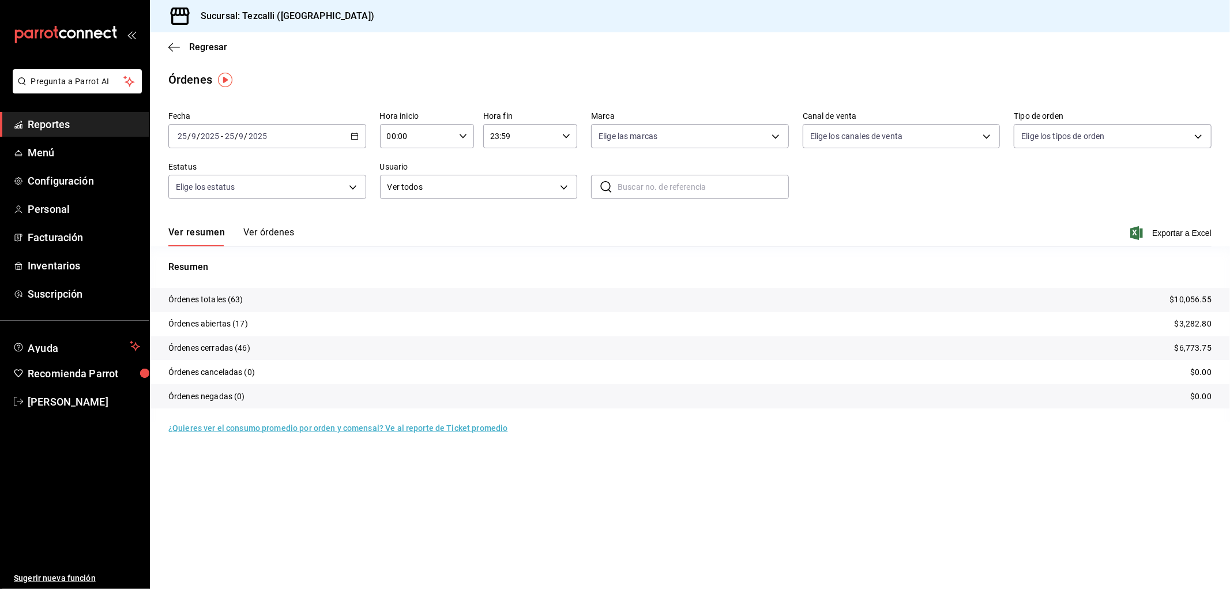
click at [91, 122] on span "Reportes" at bounding box center [84, 124] width 112 height 16
